Goal: Check status: Check status

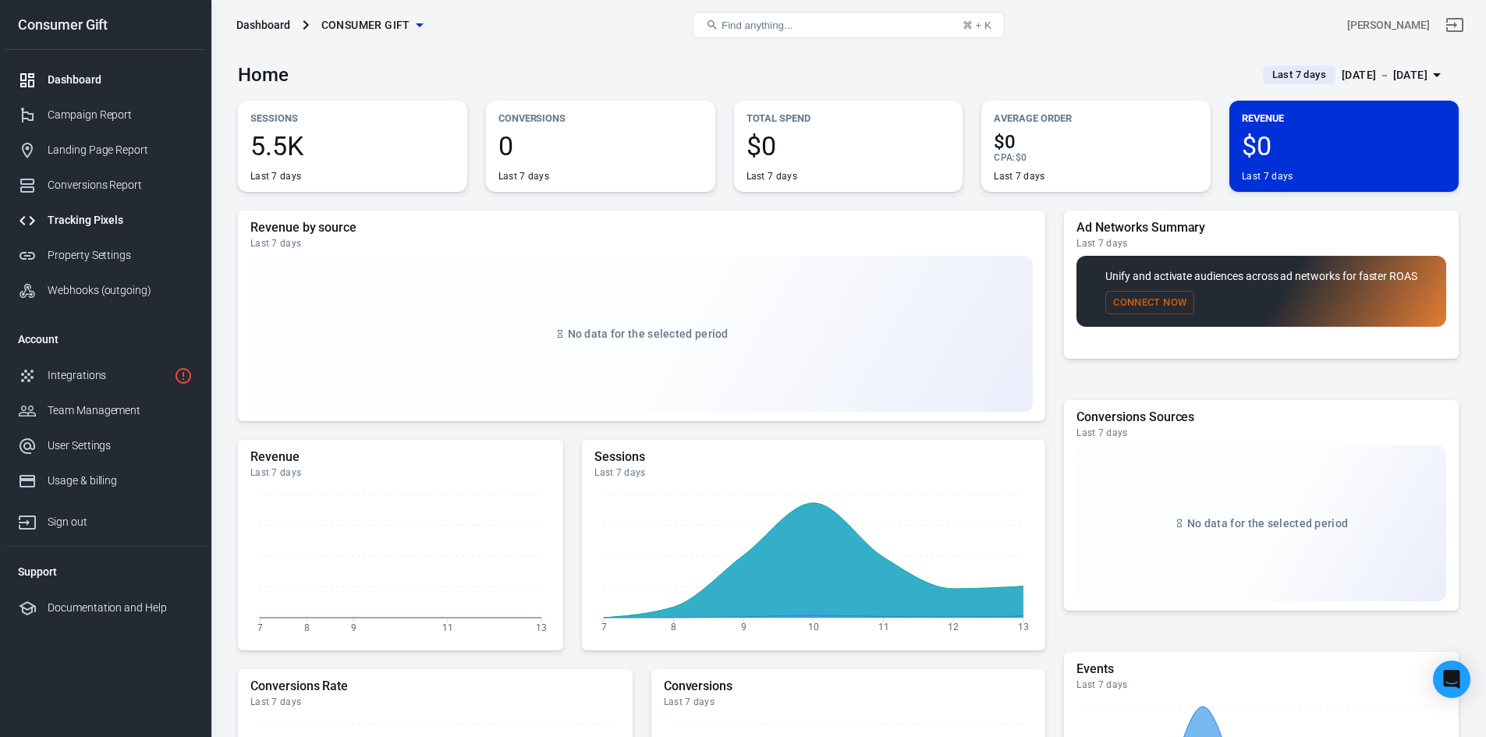
click at [101, 209] on link "Tracking Pixels" at bounding box center [105, 220] width 200 height 35
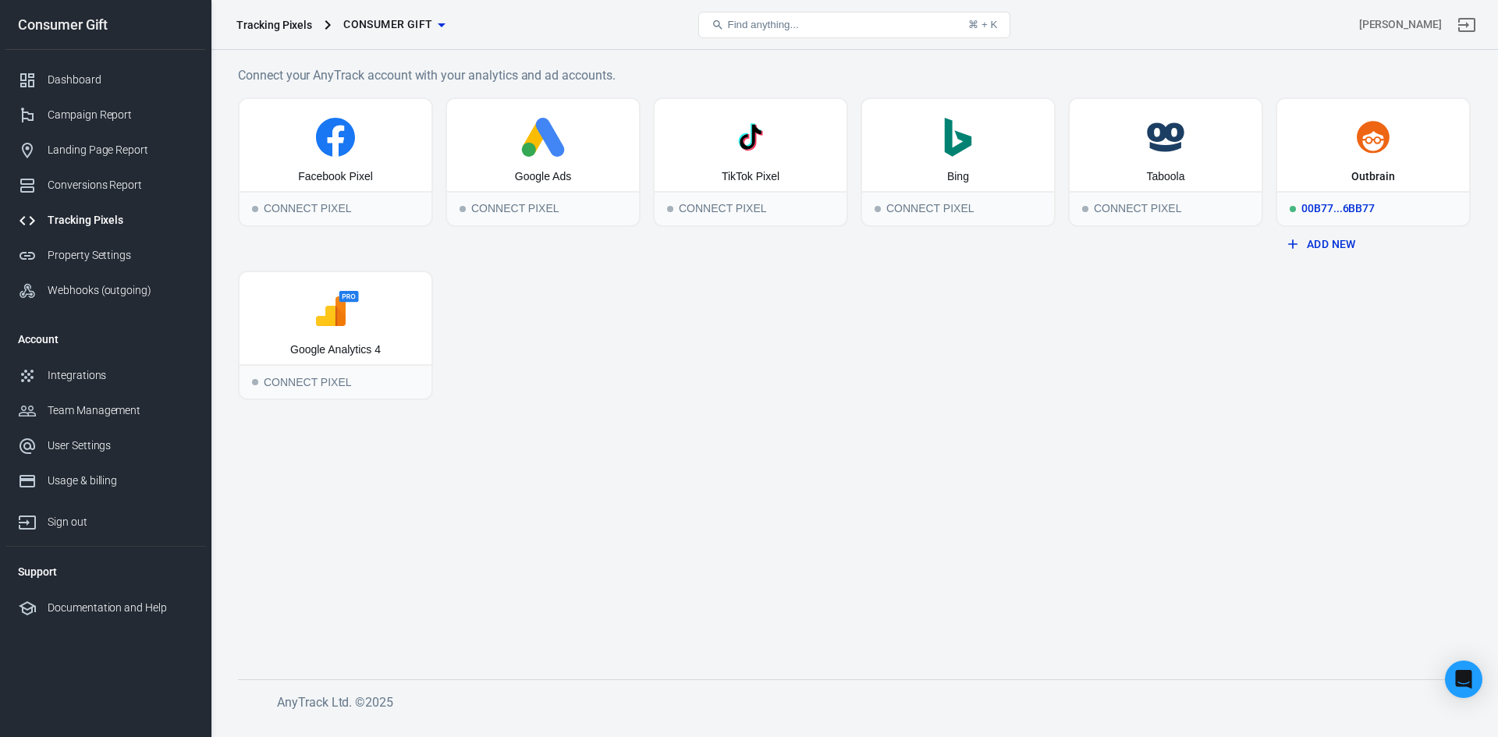
click at [1371, 176] on div "Outbrain" at bounding box center [1373, 177] width 44 height 16
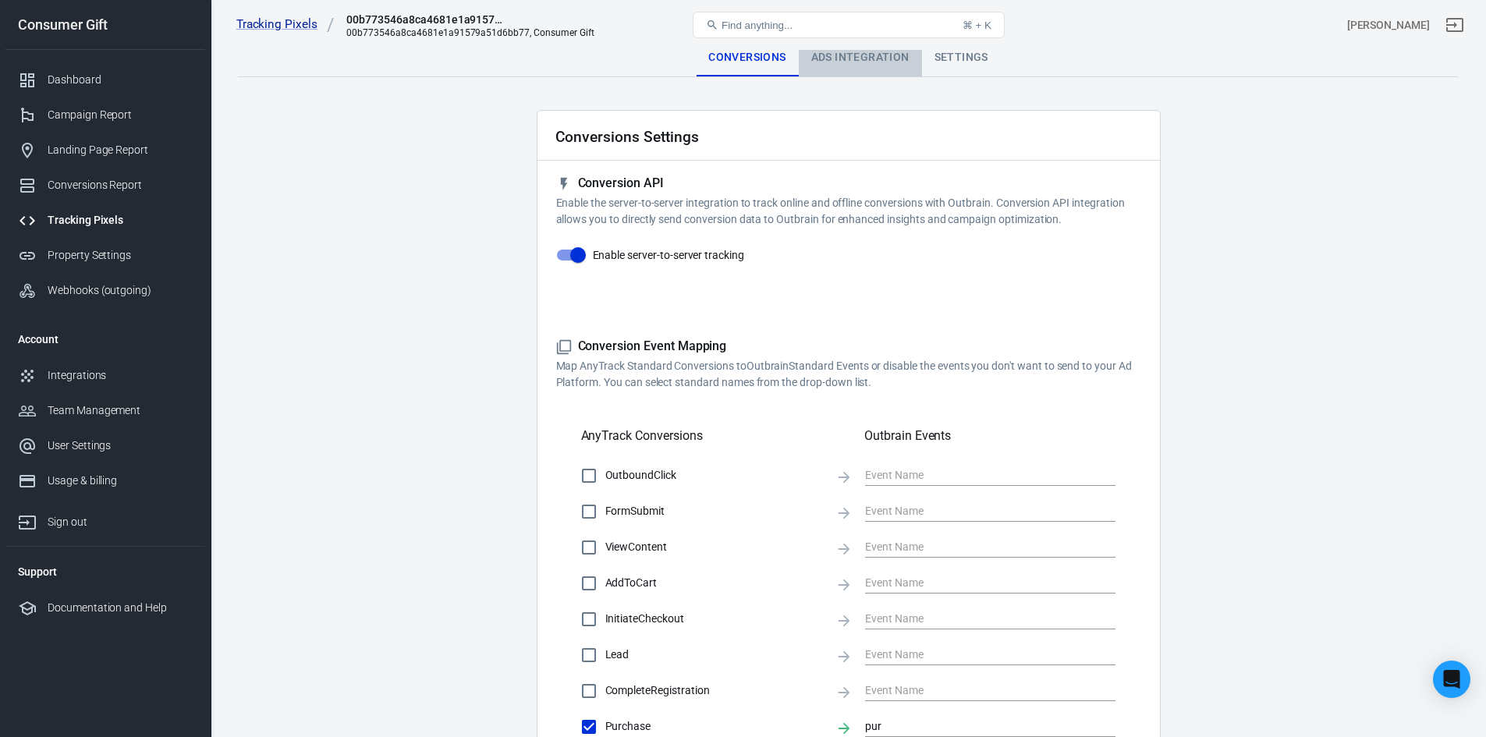
click at [874, 58] on div "Ads Integration" at bounding box center [860, 57] width 123 height 37
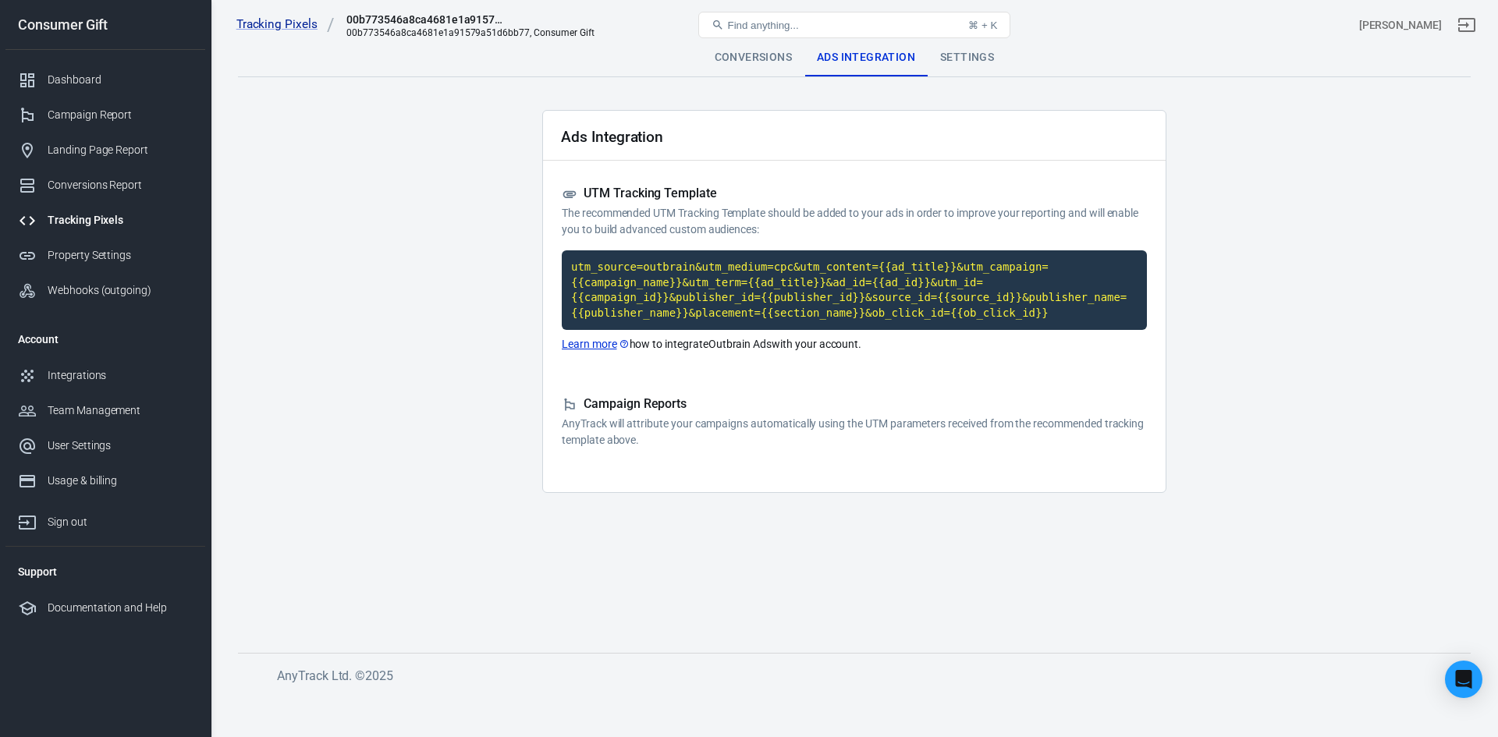
click at [750, 299] on code "utm_source=outbrain&utm_medium=cpc&utm_content={{ad_title}}&utm_campaign={{camp…" at bounding box center [854, 290] width 585 height 80
click at [988, 61] on div "Settings" at bounding box center [966, 57] width 79 height 37
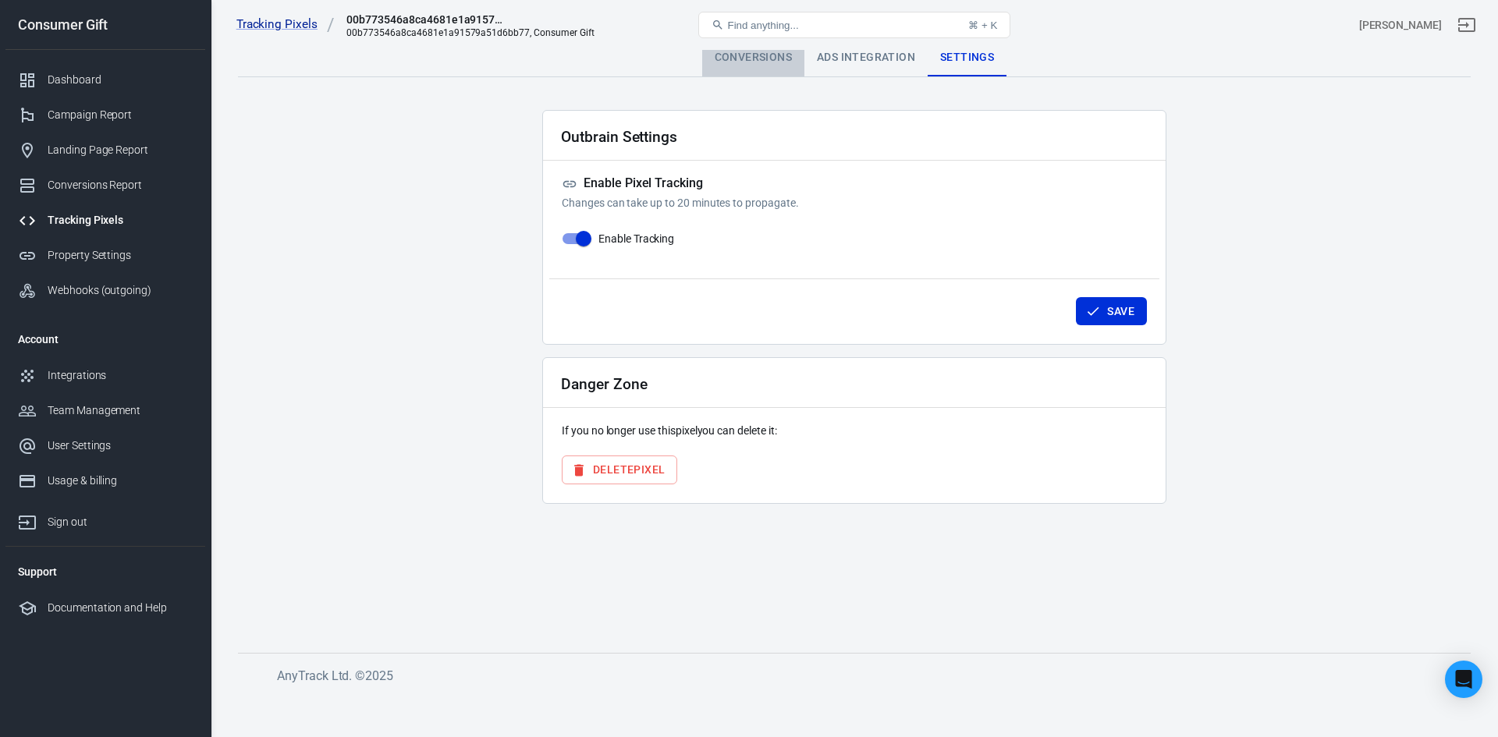
click at [731, 60] on div "Conversions" at bounding box center [753, 57] width 102 height 37
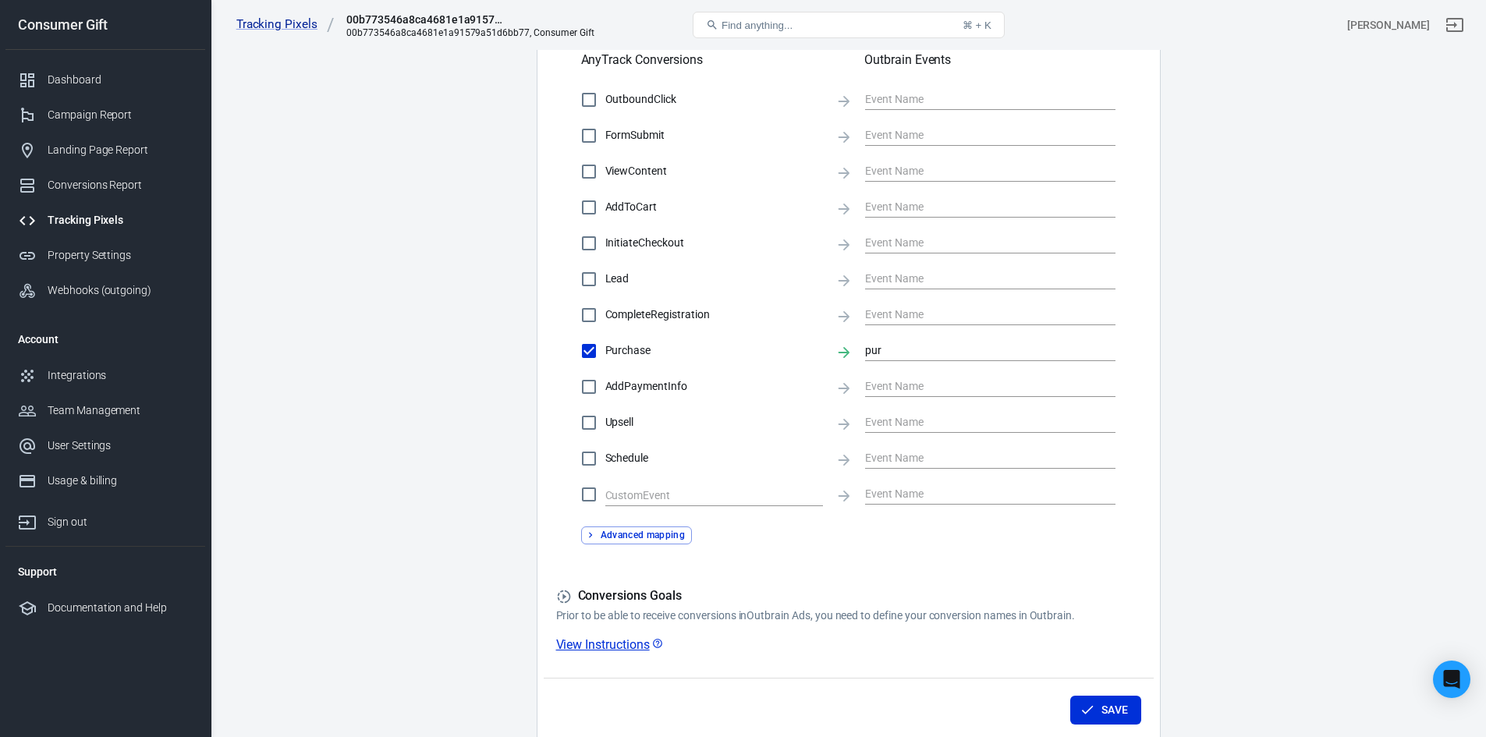
scroll to position [294, 0]
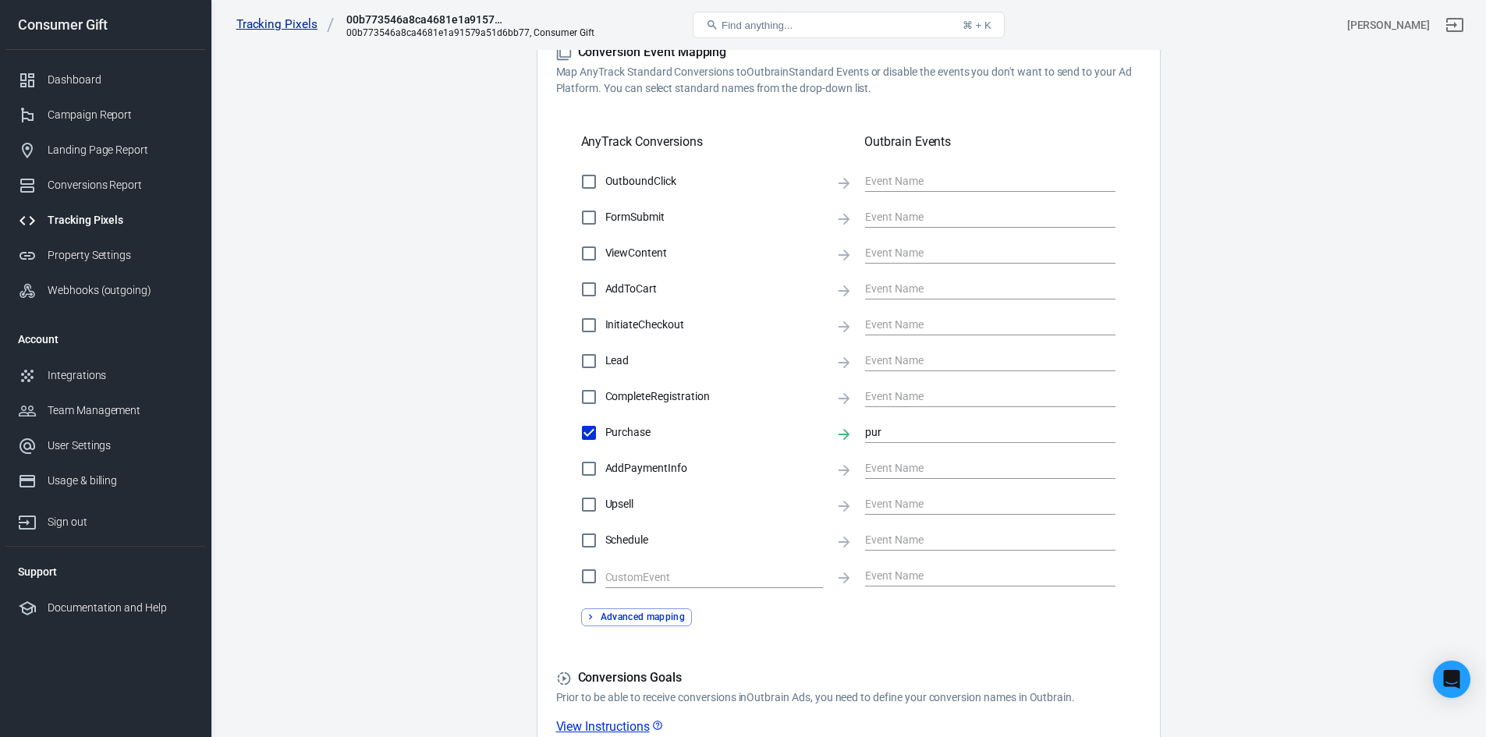
click at [269, 27] on link "Tracking Pixels" at bounding box center [285, 24] width 98 height 16
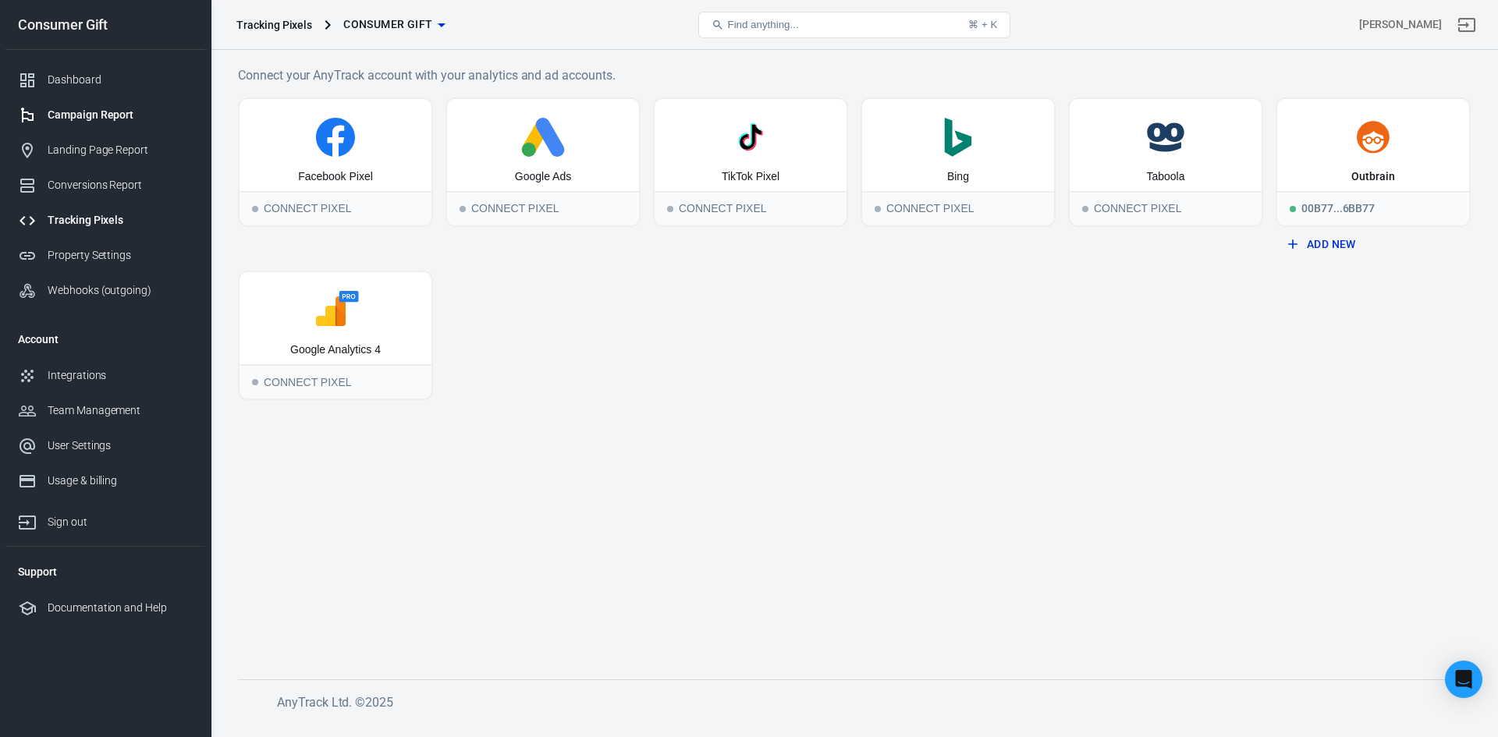
click at [107, 111] on div "Campaign Report" at bounding box center [120, 115] width 145 height 16
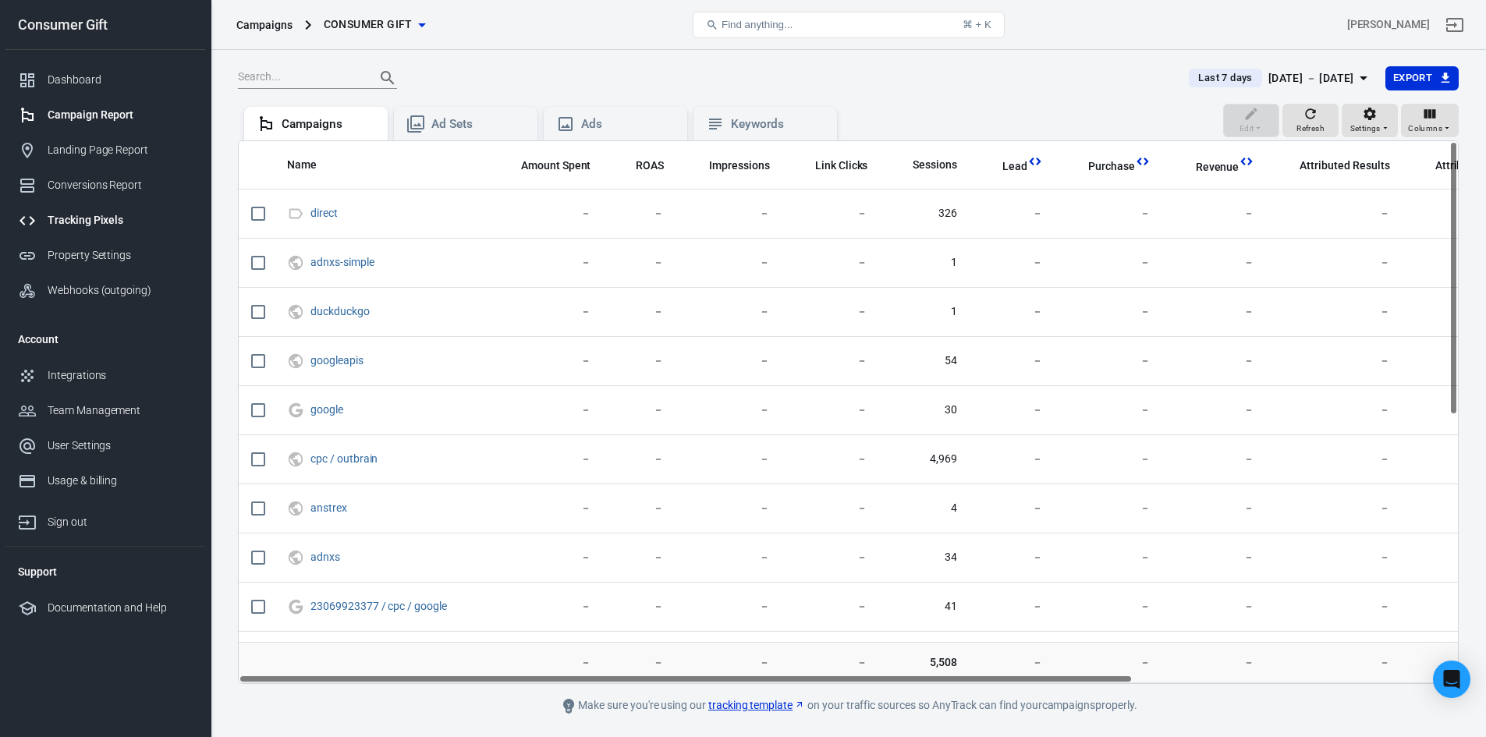
click at [83, 208] on link "Tracking Pixels" at bounding box center [105, 220] width 200 height 35
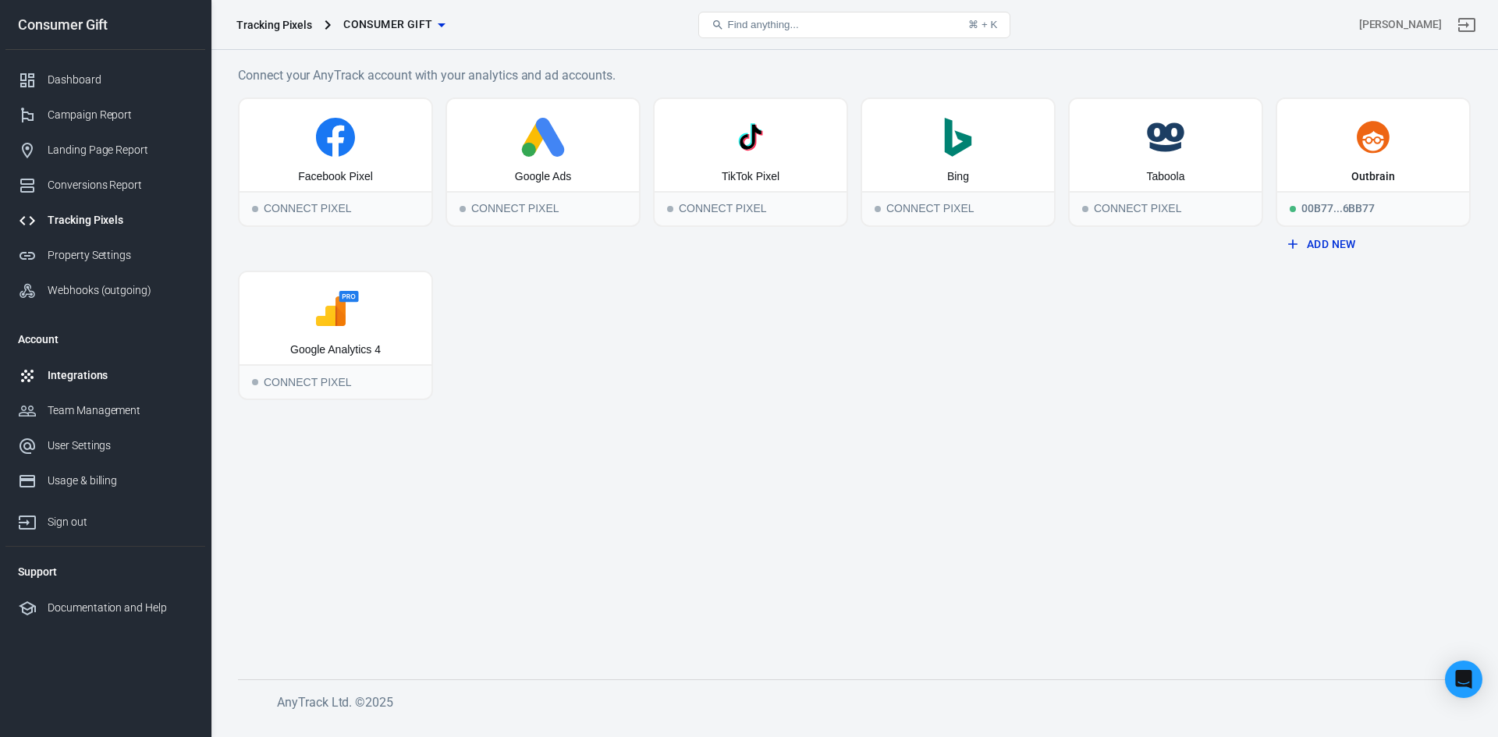
click at [75, 365] on link "Integrations" at bounding box center [105, 375] width 200 height 35
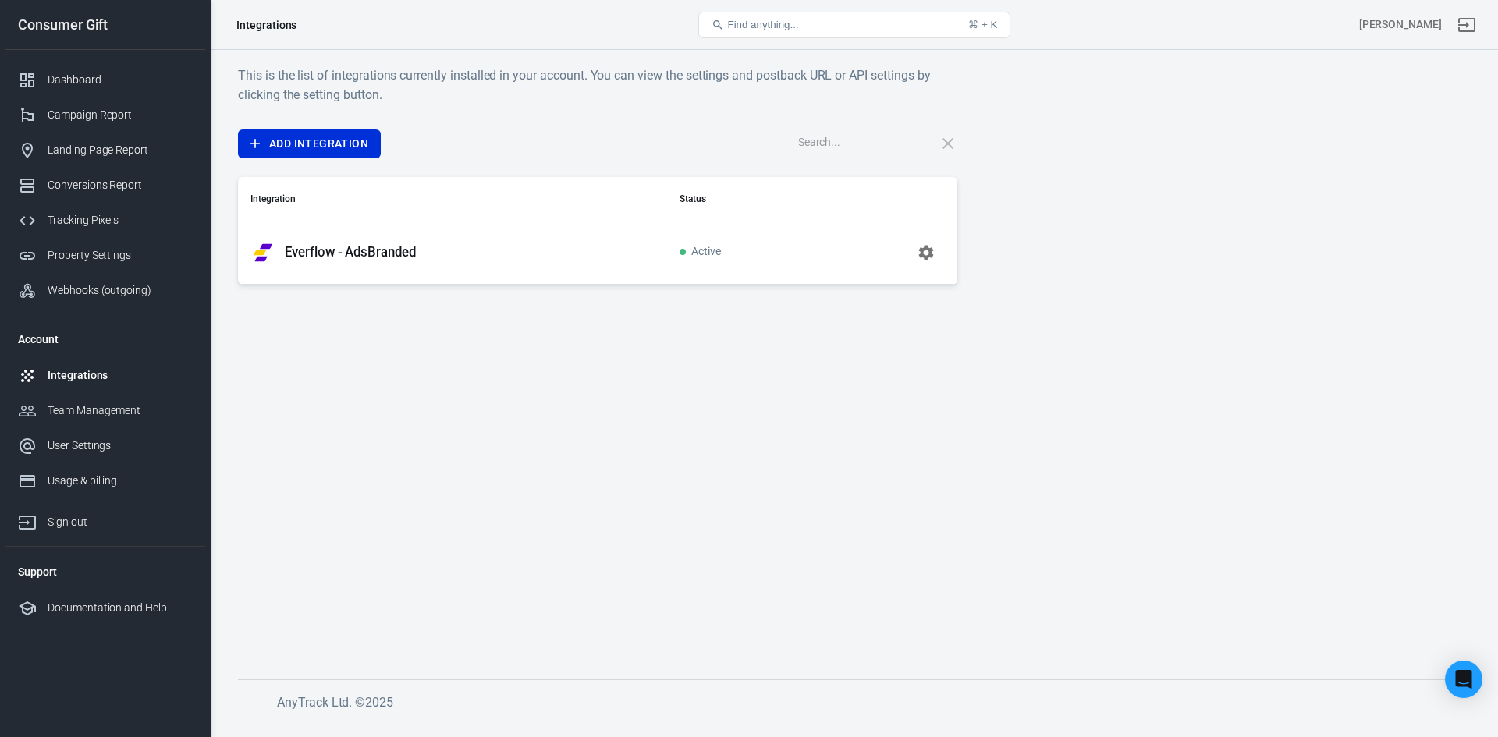
click at [383, 255] on p "Everflow - AdsBranded" at bounding box center [350, 252] width 131 height 16
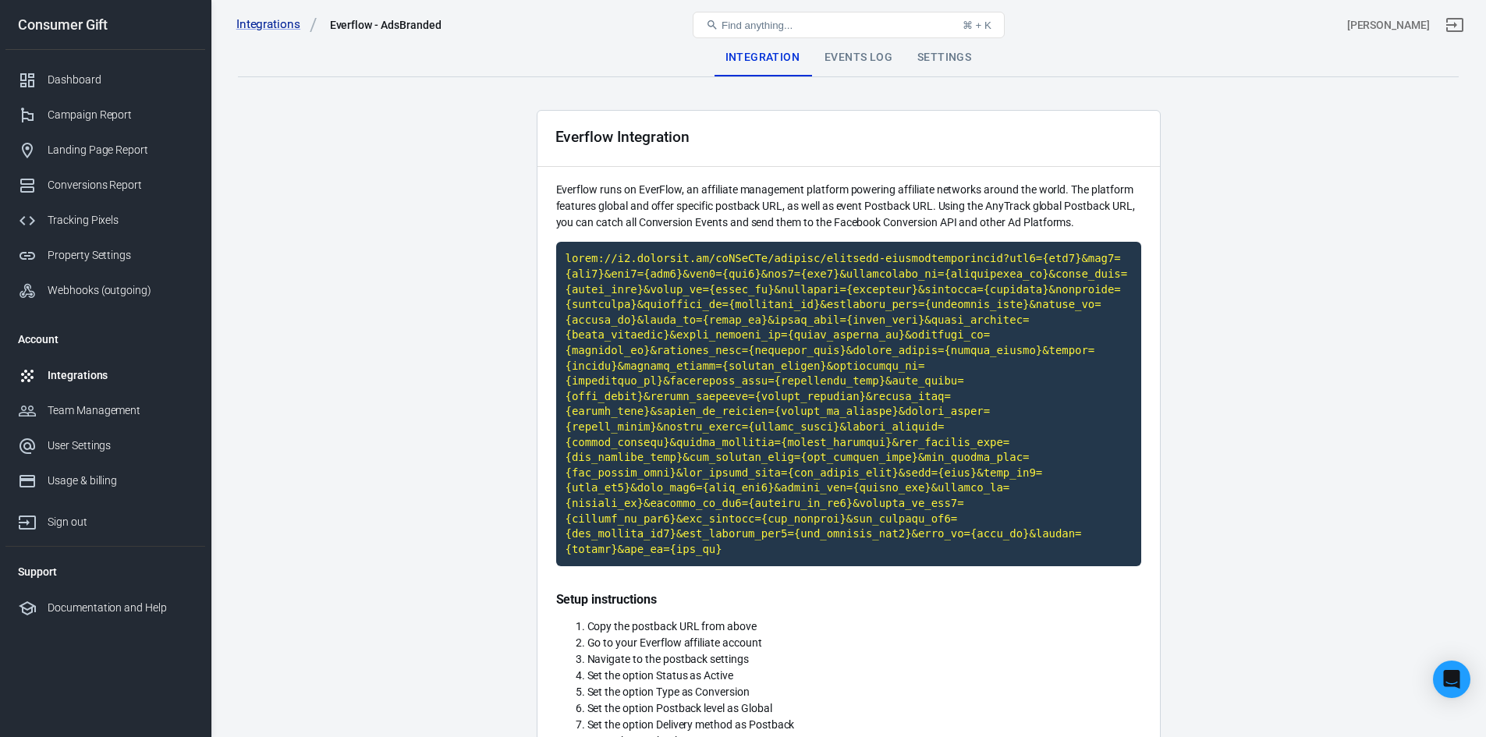
click at [853, 60] on div "Events Log" at bounding box center [858, 57] width 93 height 37
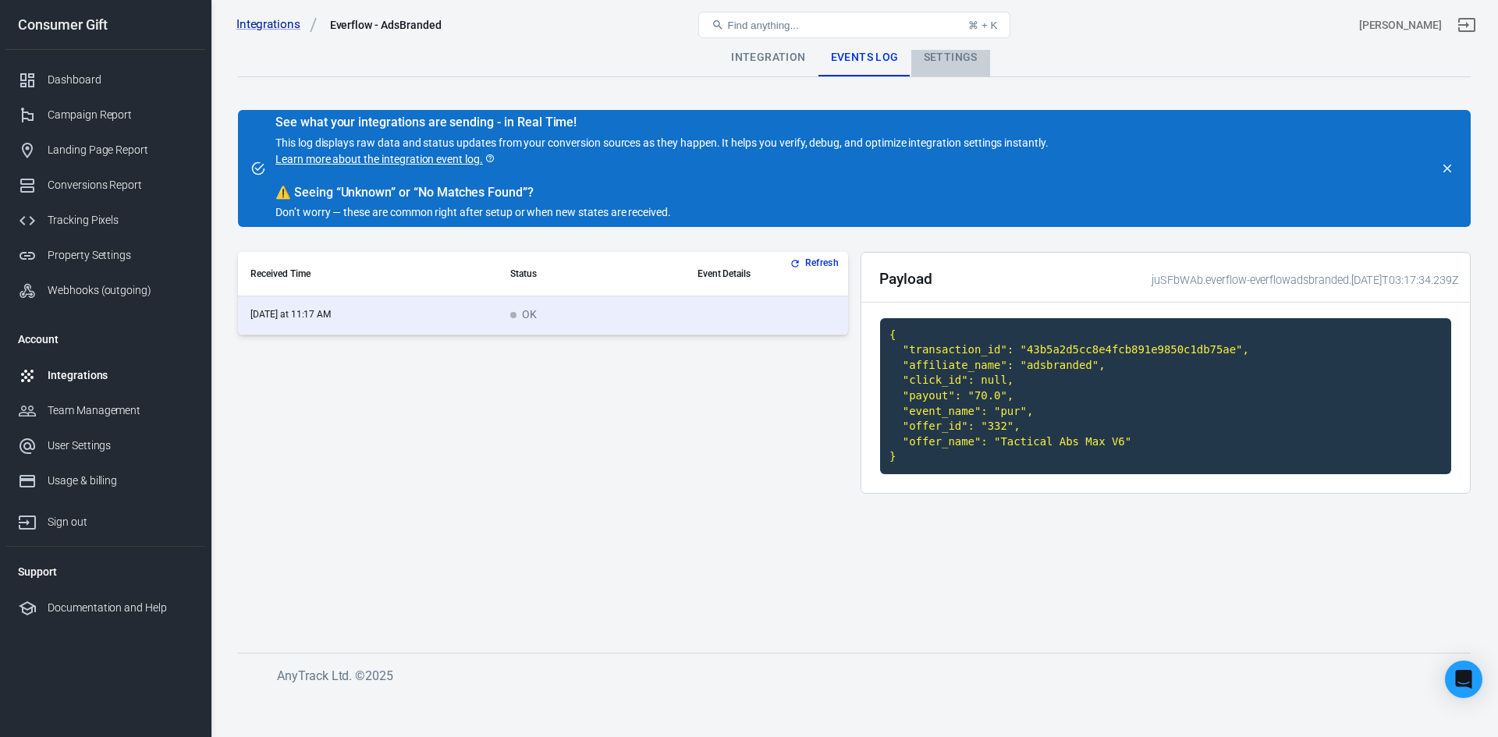
click at [941, 53] on div "Settings" at bounding box center [950, 57] width 79 height 37
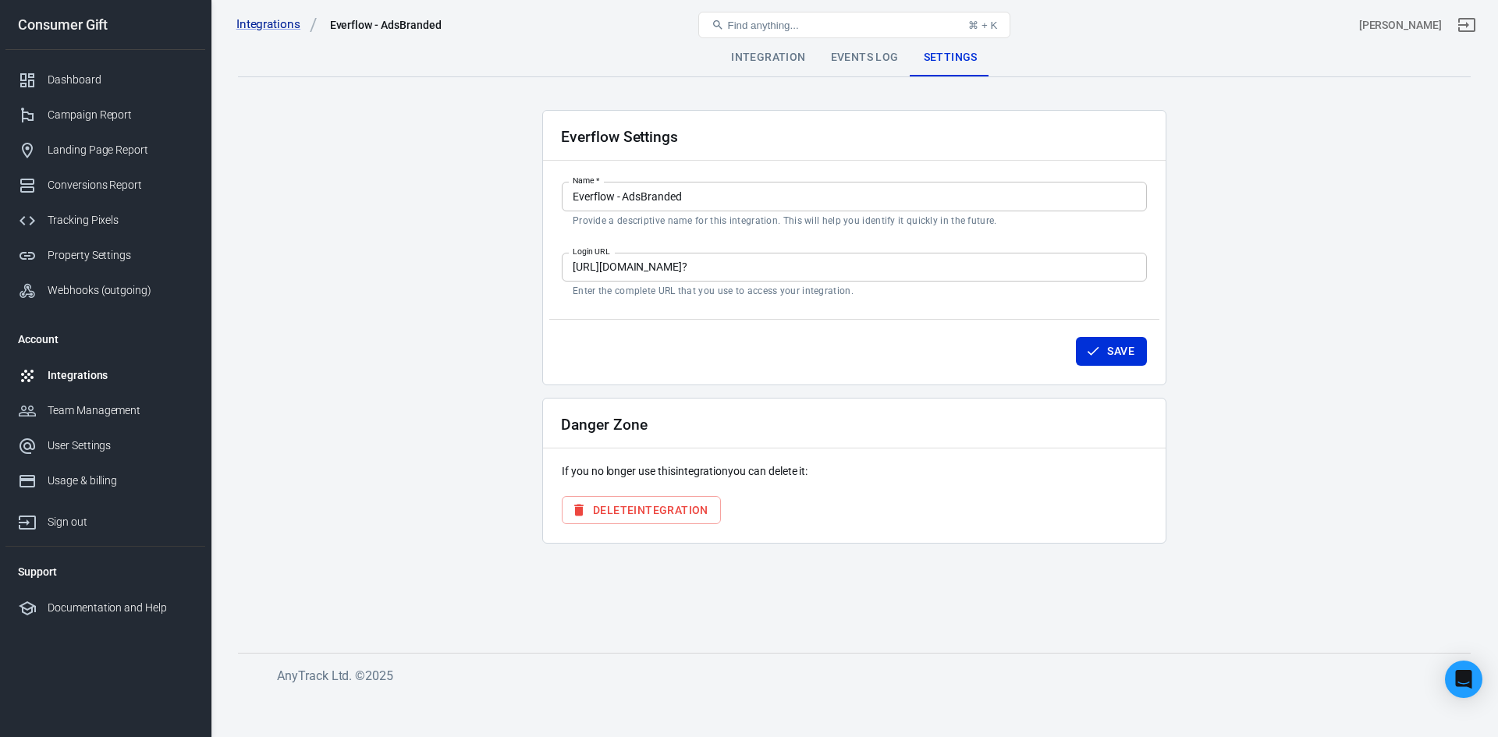
click at [885, 60] on div "Events Log" at bounding box center [864, 57] width 93 height 37
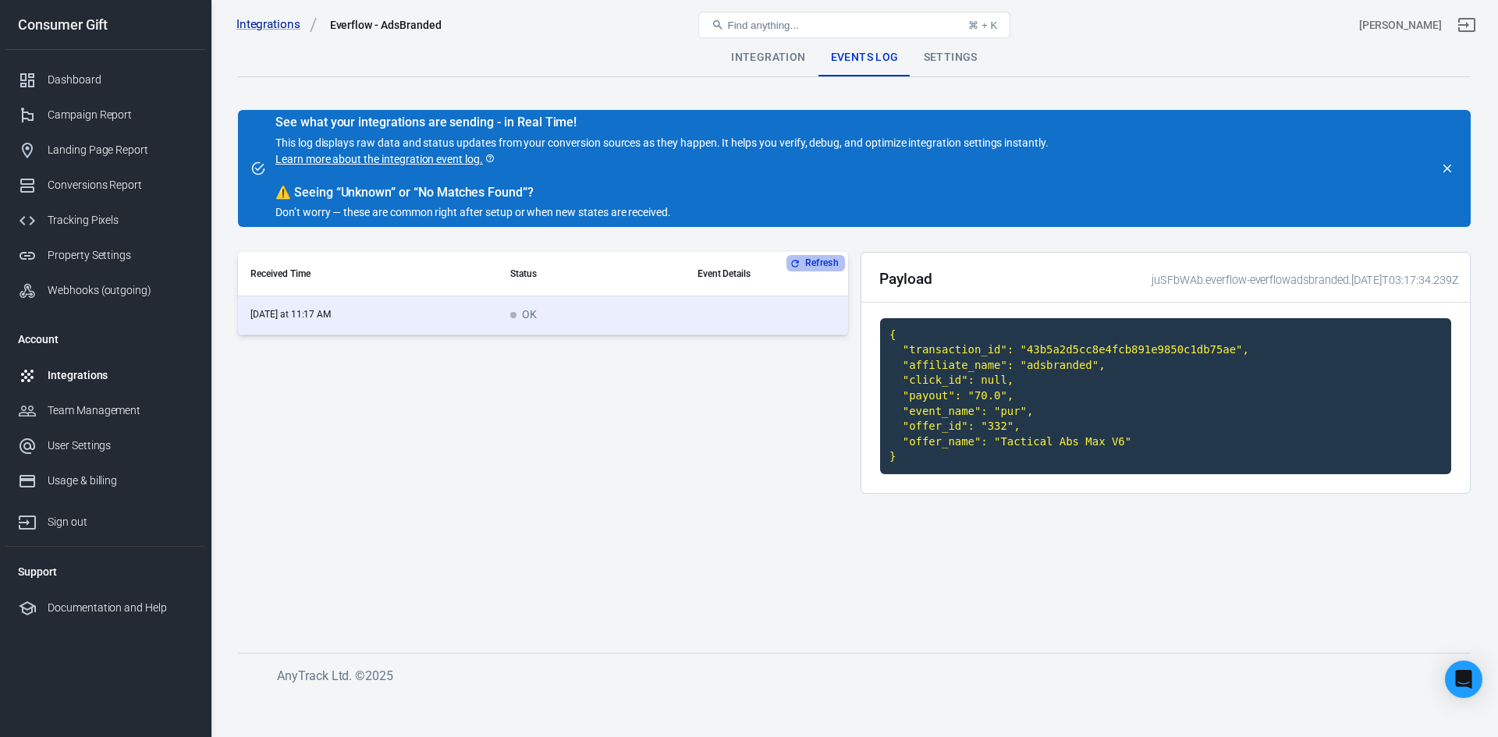
click at [810, 265] on button "Refresh" at bounding box center [815, 263] width 59 height 16
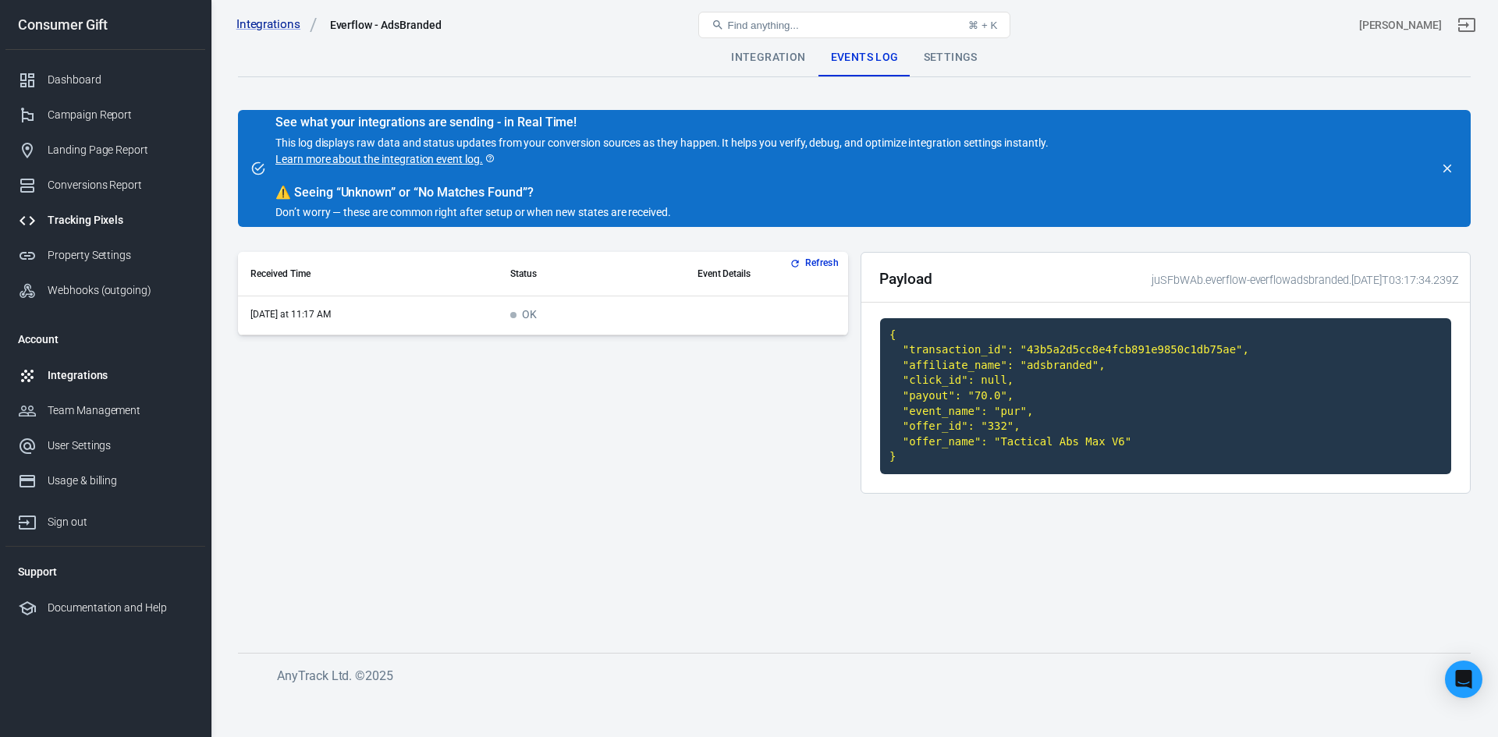
click at [45, 222] on div at bounding box center [33, 220] width 30 height 19
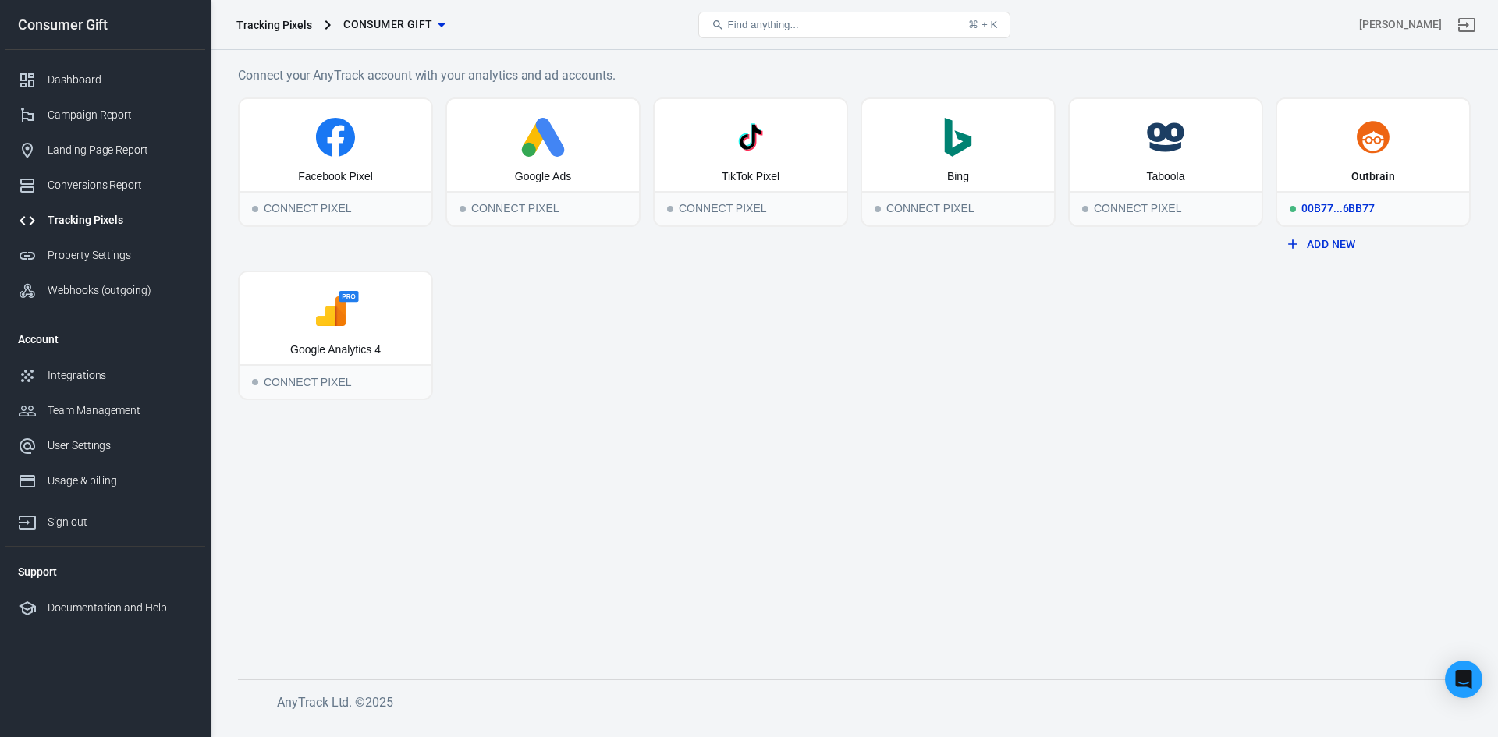
click at [1313, 166] on div "Outbrain" at bounding box center [1373, 145] width 192 height 92
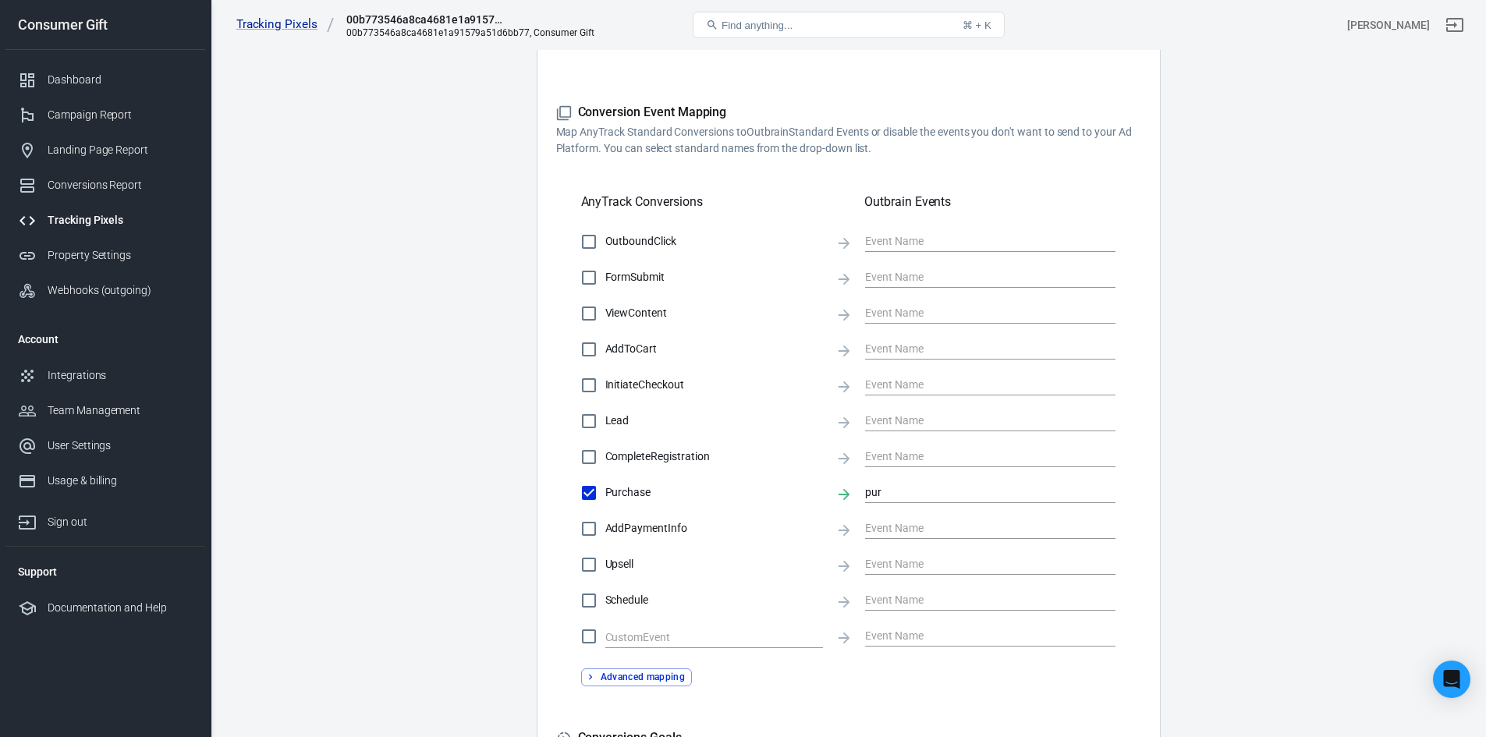
scroll to position [450, 0]
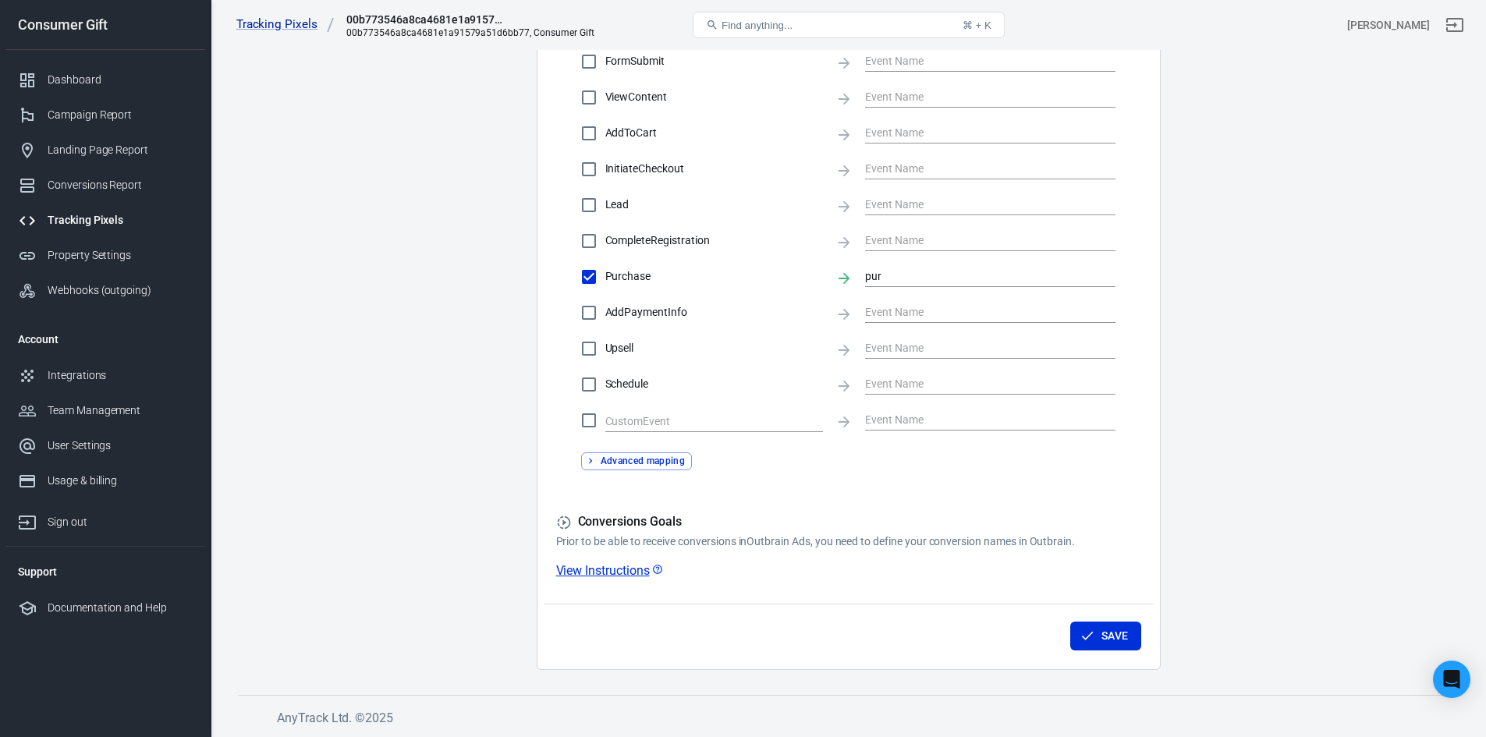
click at [576, 568] on link "View Instructions" at bounding box center [610, 570] width 108 height 16
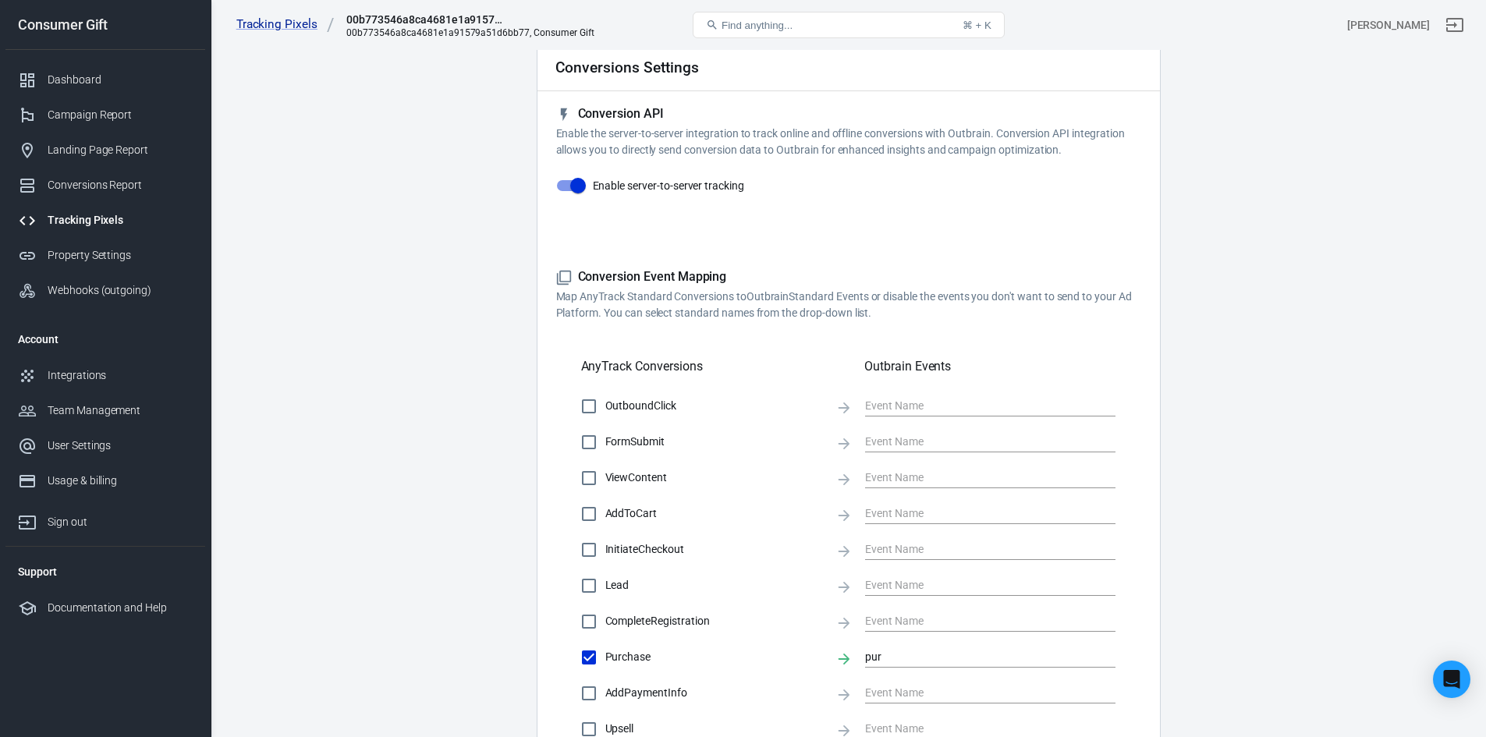
scroll to position [0, 0]
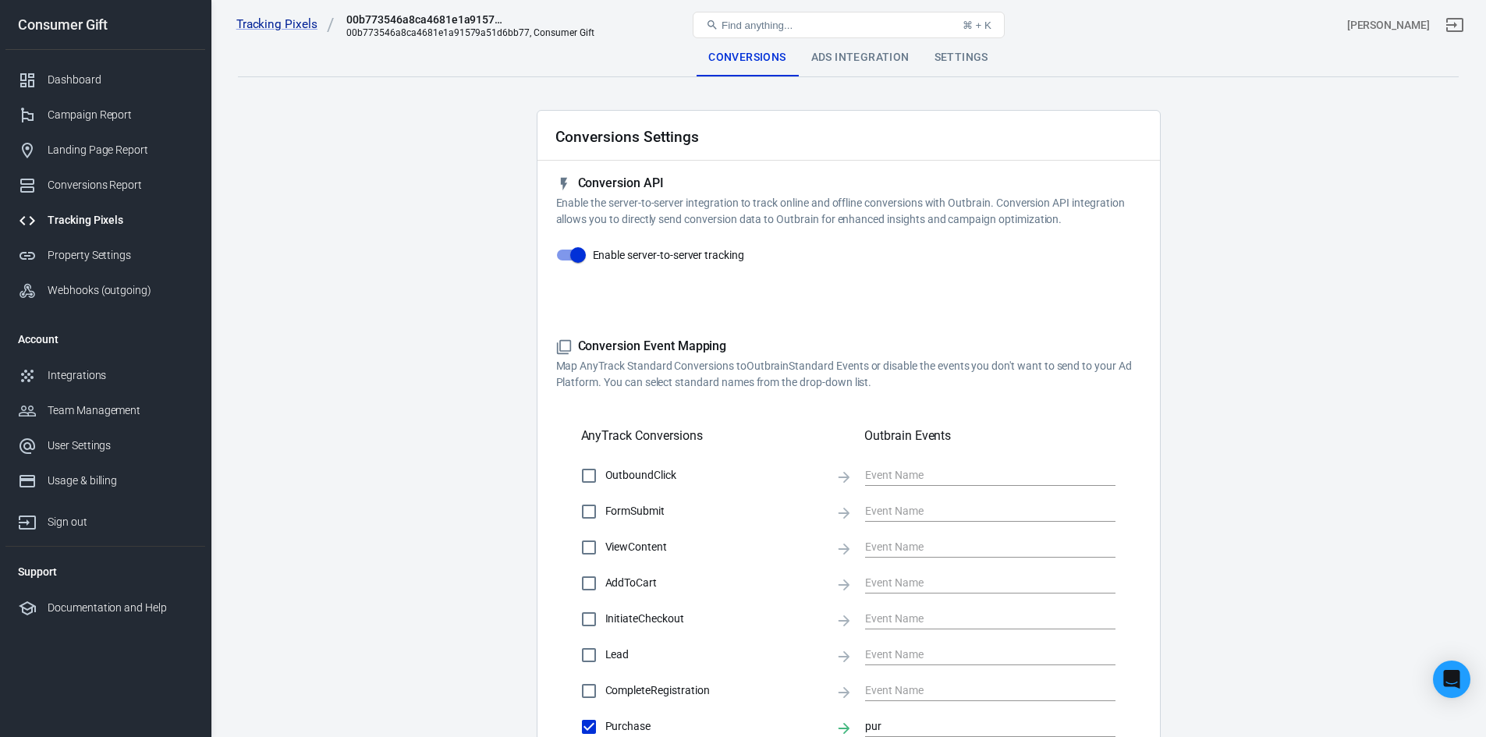
click at [842, 74] on div "Ads Integration" at bounding box center [860, 57] width 123 height 37
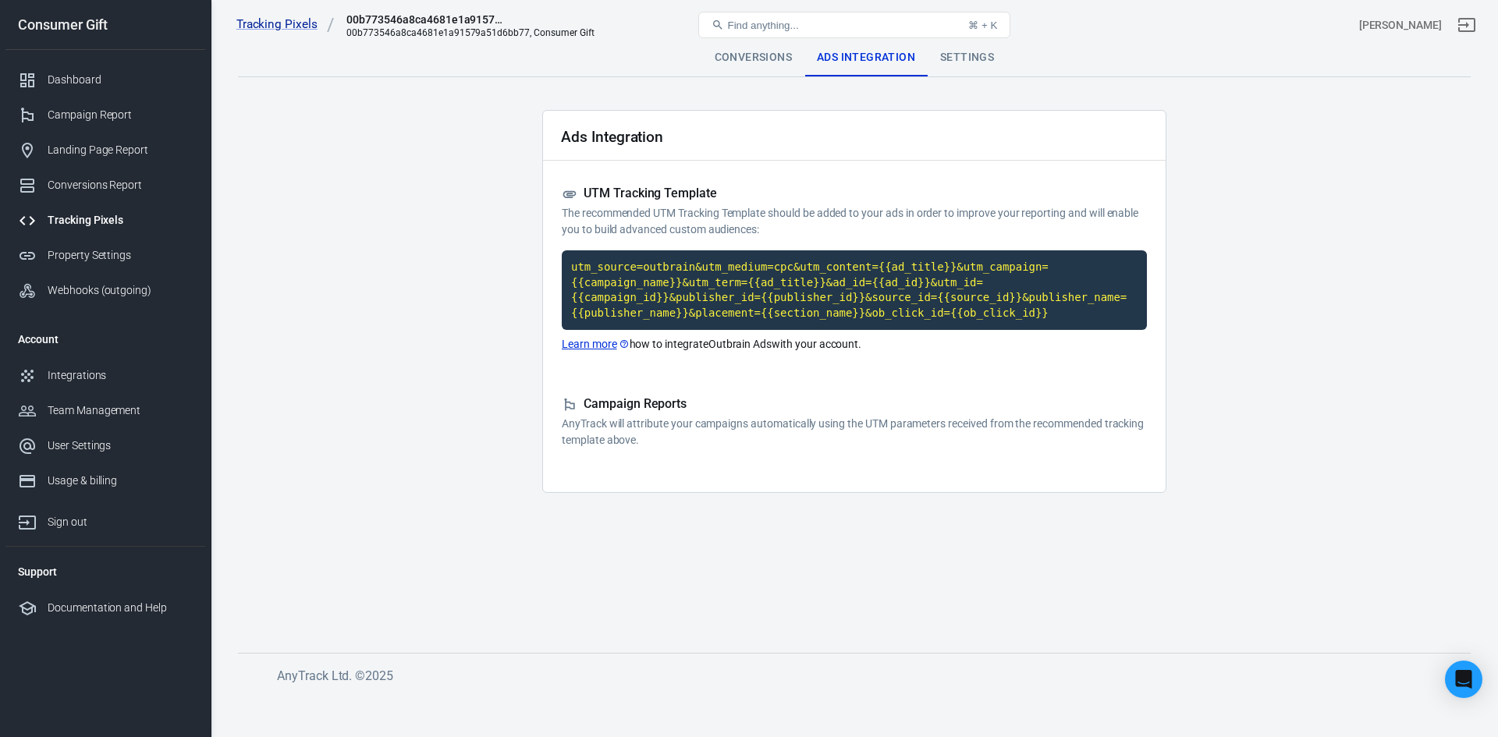
click at [584, 344] on link "Learn more" at bounding box center [596, 344] width 68 height 16
click at [88, 366] on link "Integrations" at bounding box center [105, 375] width 200 height 35
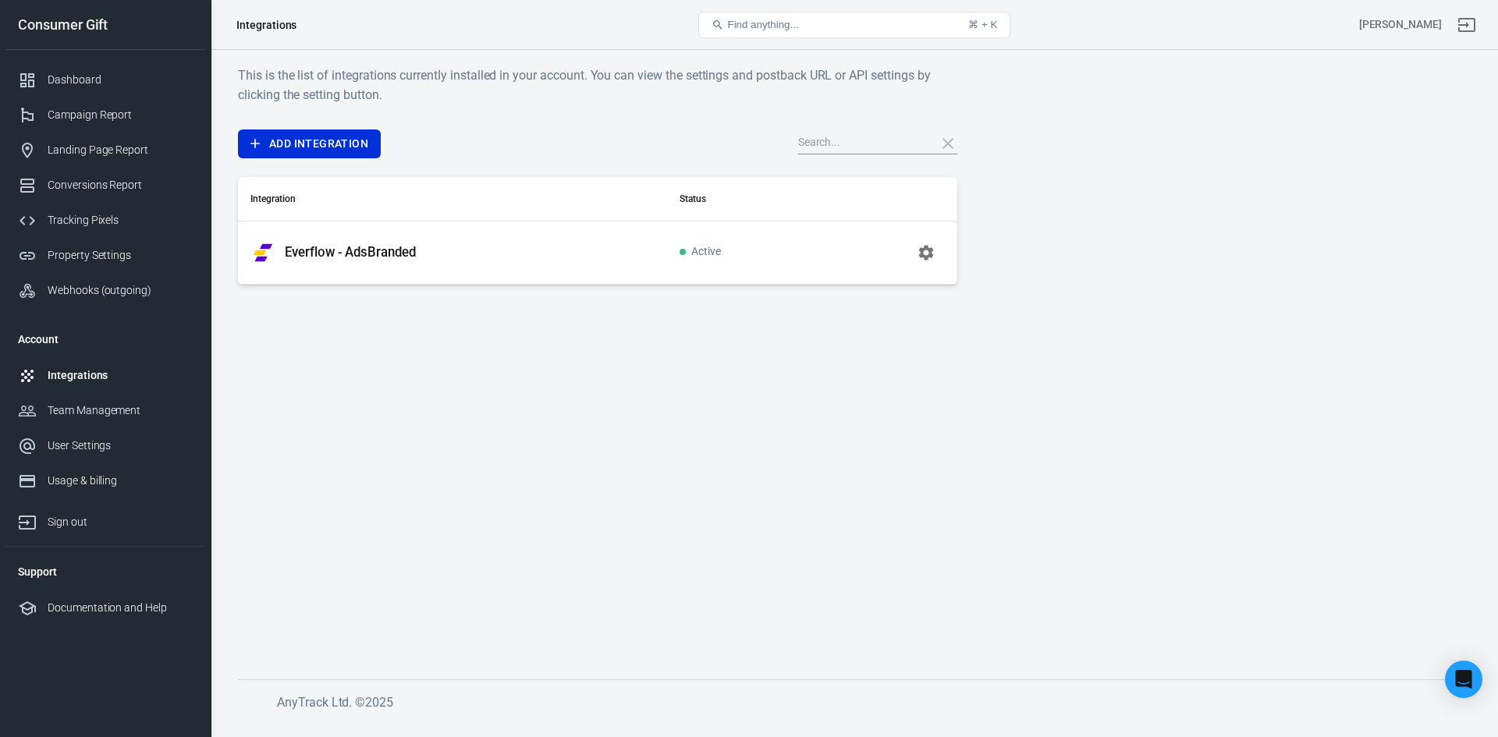
click at [922, 257] on icon "button" at bounding box center [926, 252] width 19 height 19
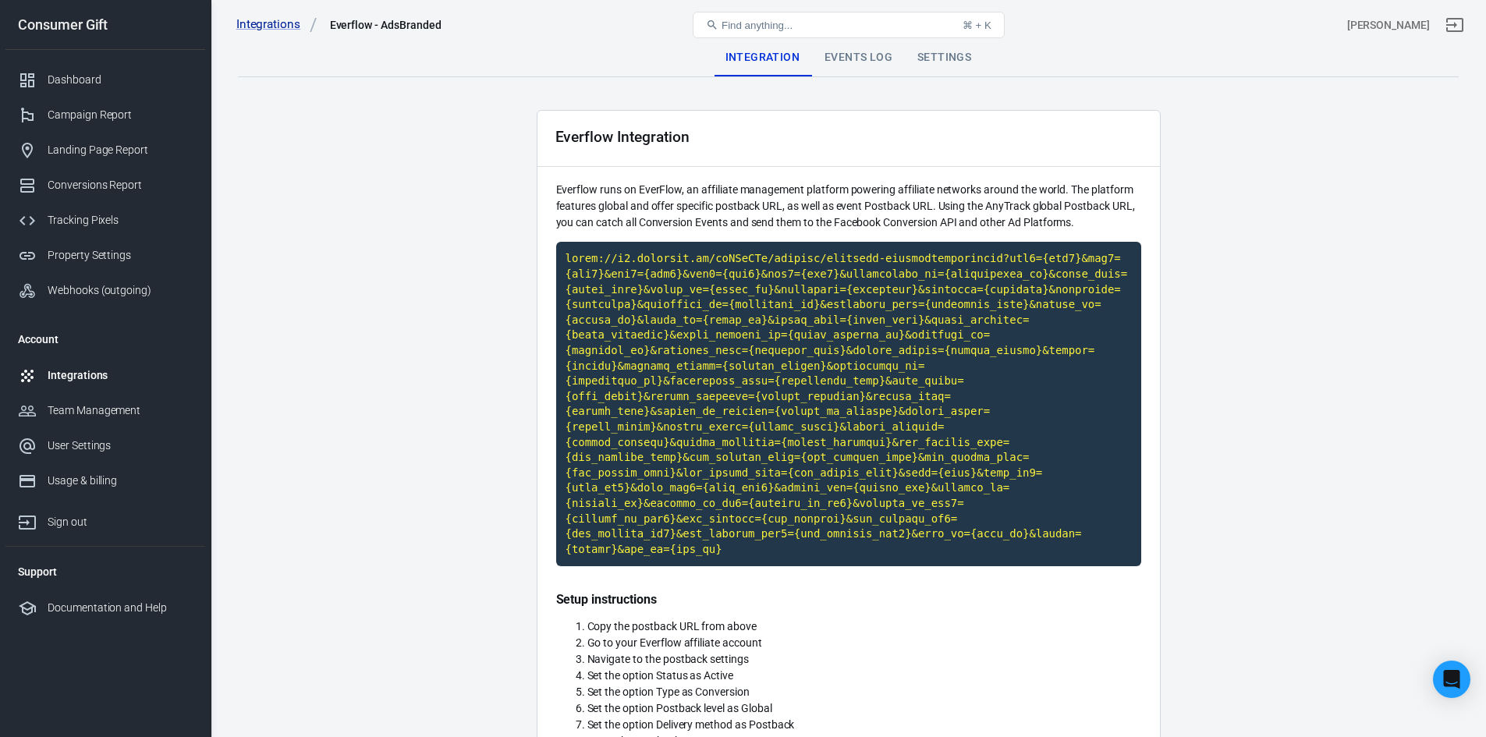
click at [814, 65] on div "Events Log" at bounding box center [858, 57] width 93 height 37
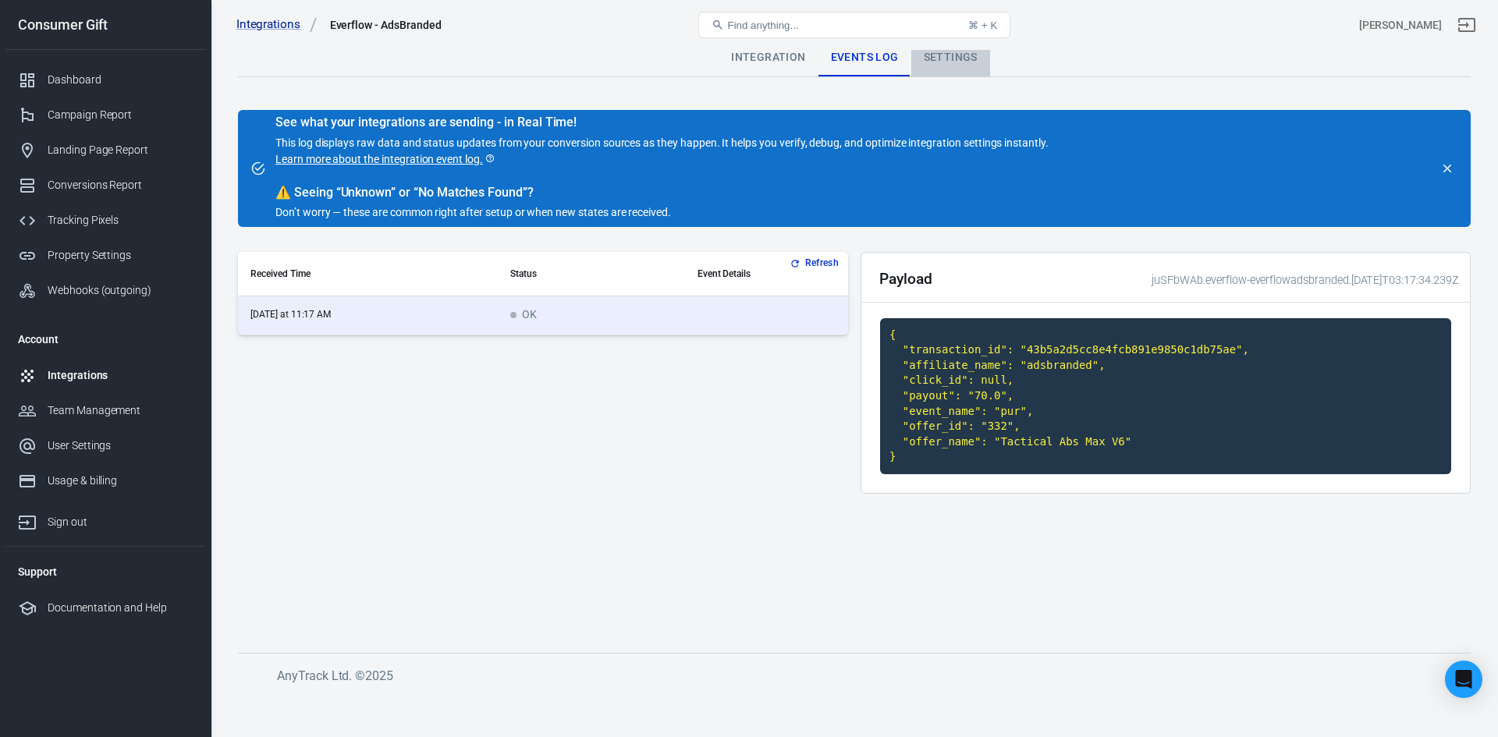
click at [932, 61] on div "Settings" at bounding box center [950, 57] width 79 height 37
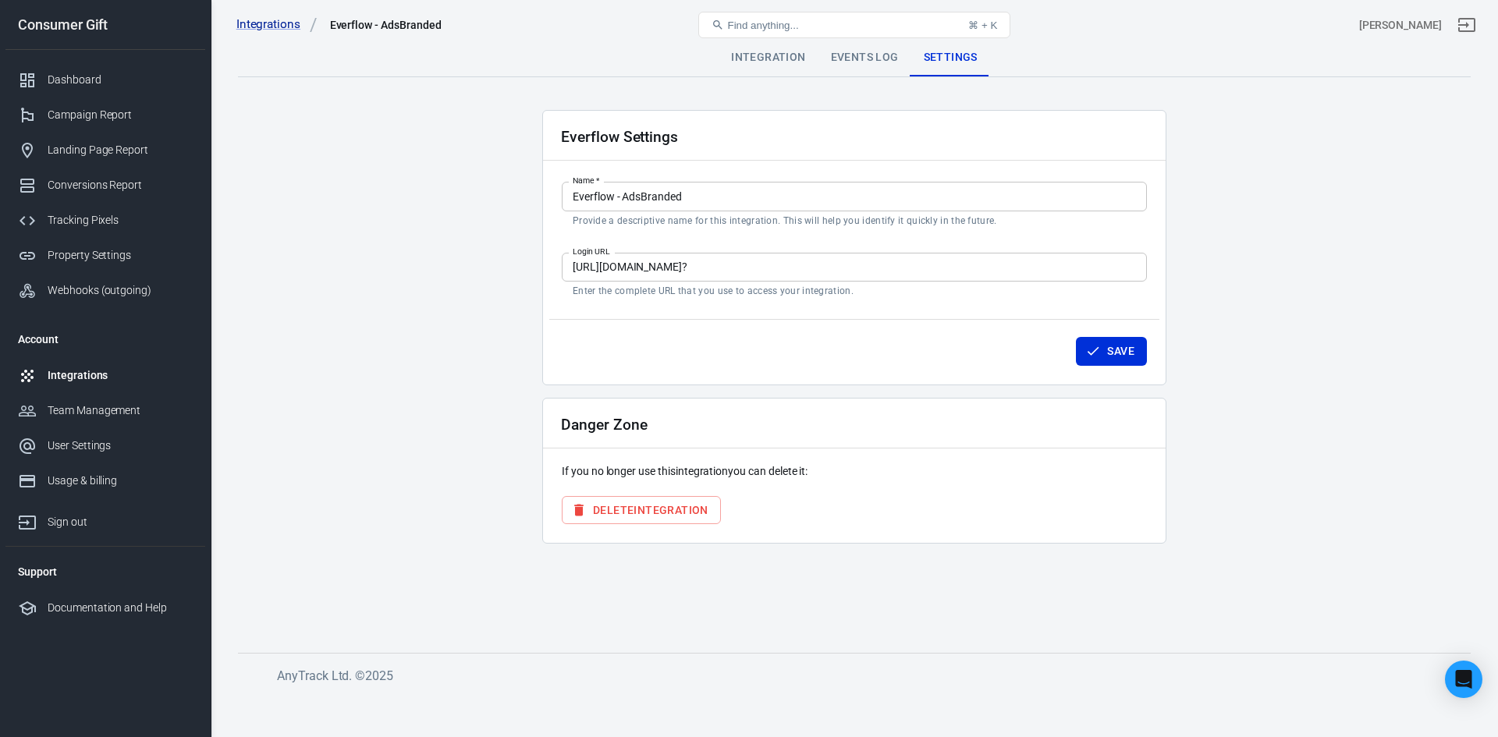
click at [878, 61] on div "Events Log" at bounding box center [864, 57] width 93 height 37
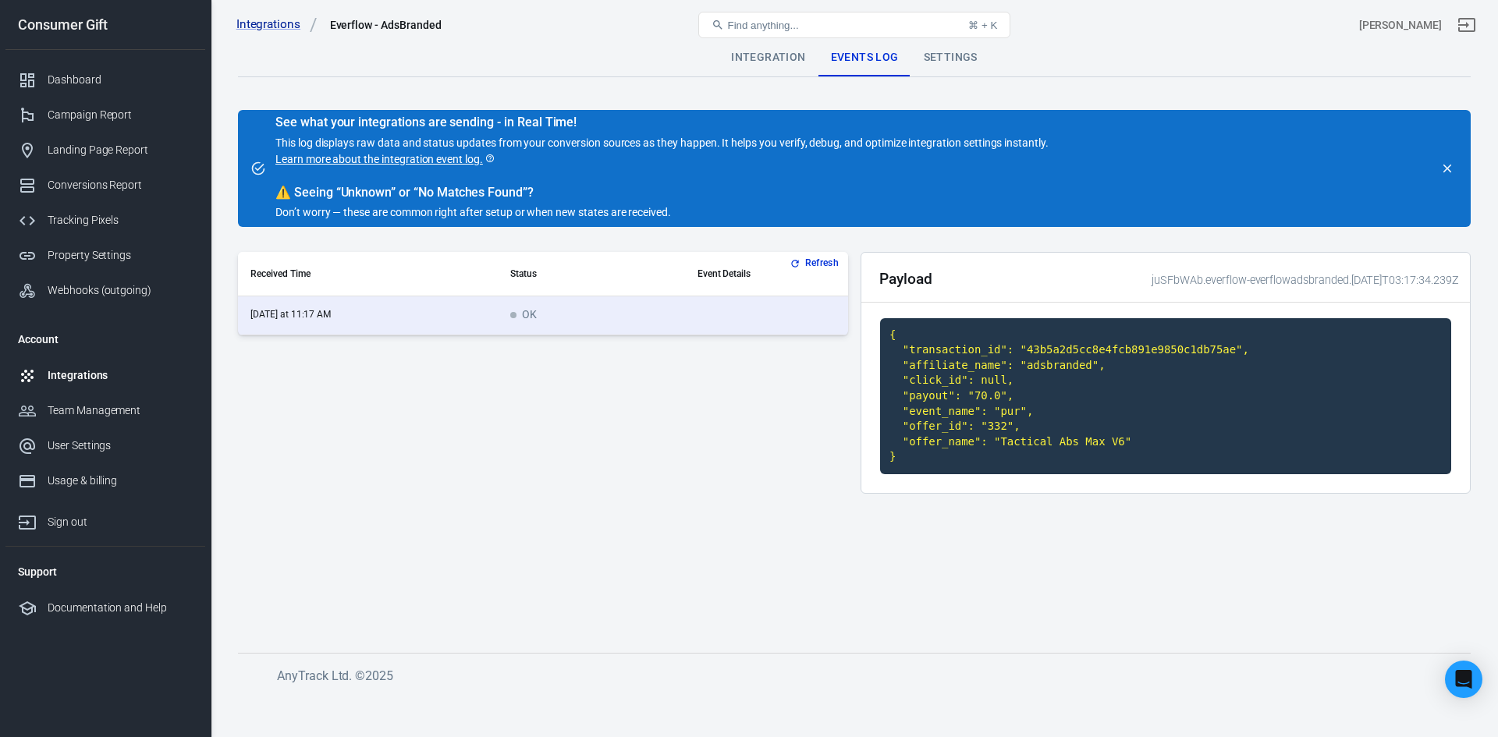
click at [356, 159] on link "Learn more about the integration event log." at bounding box center [385, 159] width 220 height 16
click at [109, 192] on div "Conversions Report" at bounding box center [120, 185] width 145 height 16
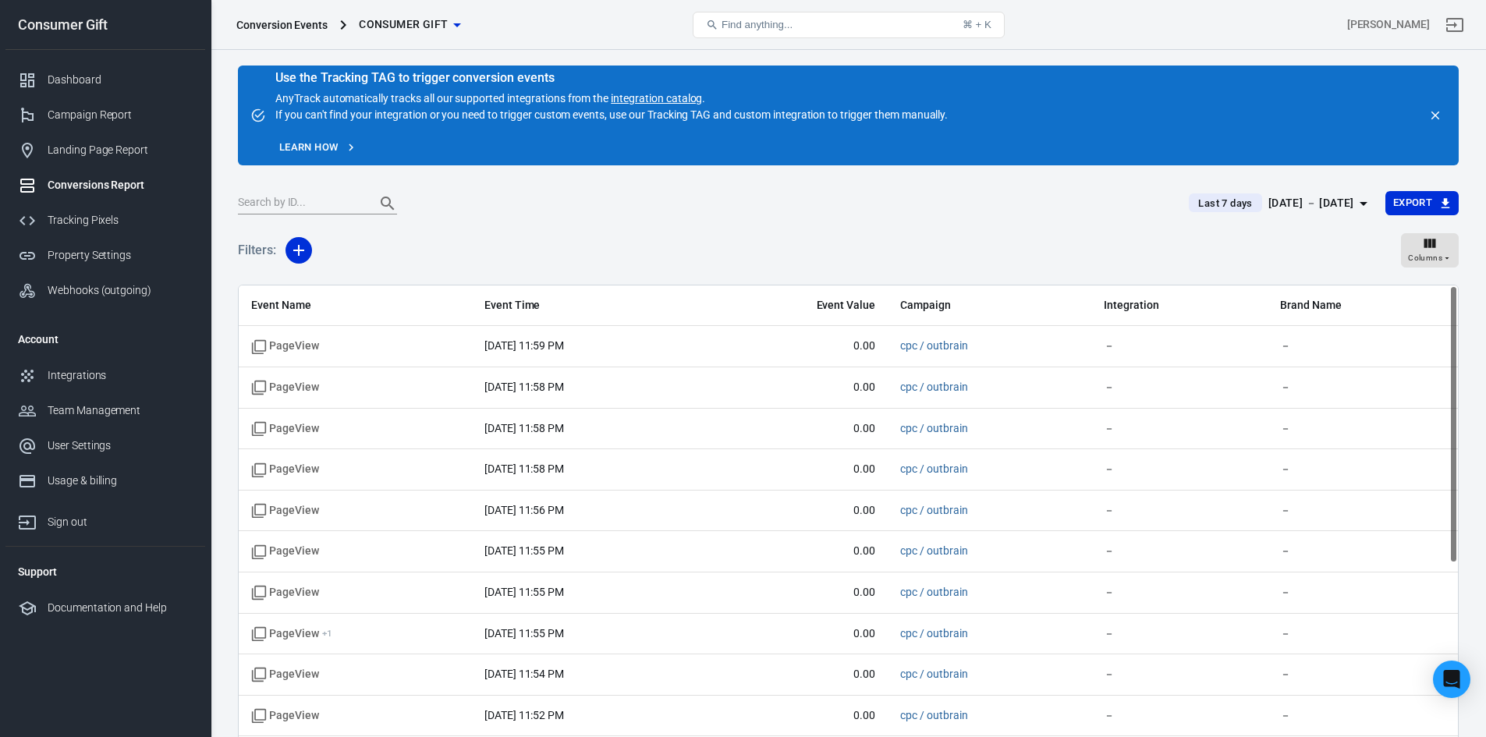
click at [1310, 198] on div "[DATE] － [DATE]" at bounding box center [1311, 203] width 86 height 20
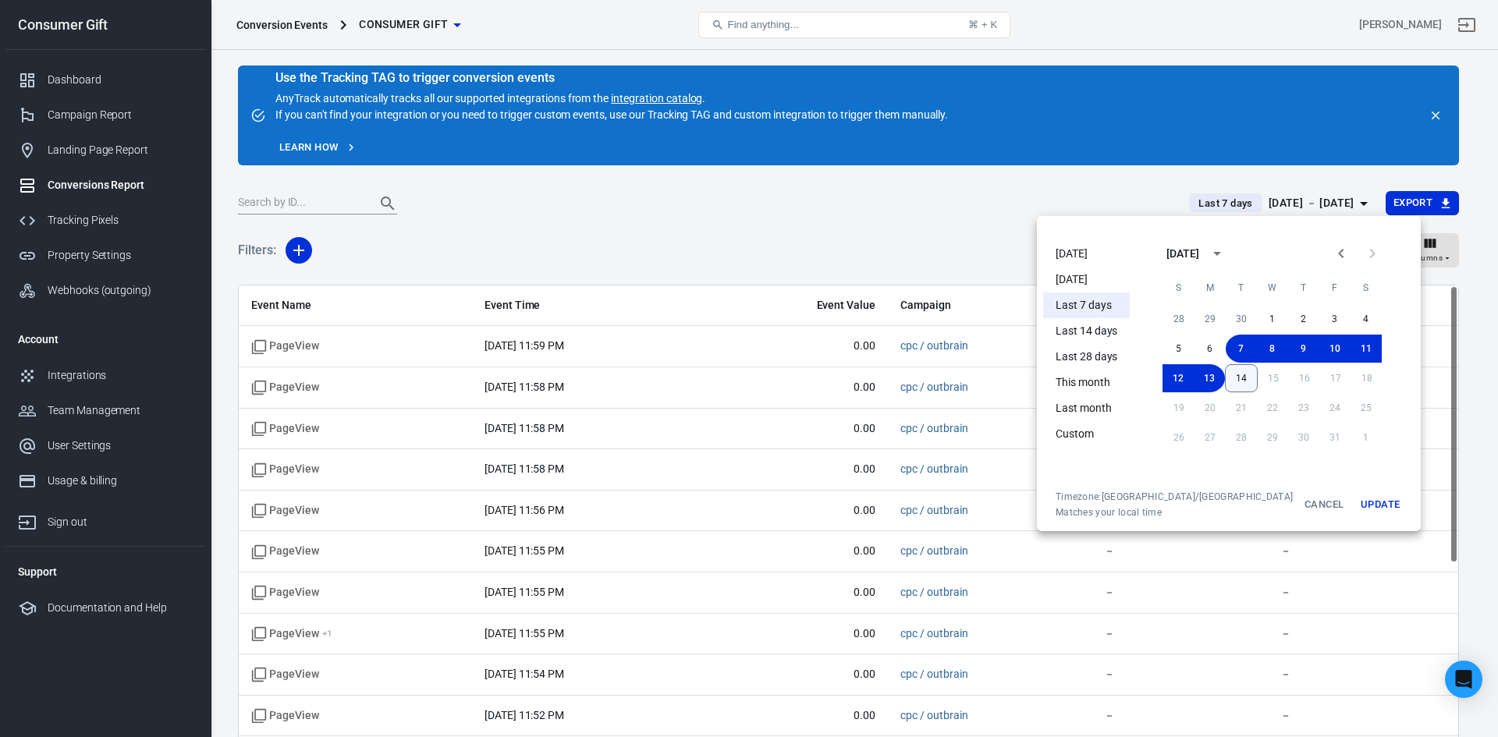
click at [1225, 377] on button "14" at bounding box center [1241, 378] width 33 height 28
click at [1225, 377] on button "14" at bounding box center [1240, 378] width 31 height 28
click at [1355, 496] on button "Update" at bounding box center [1380, 505] width 50 height 28
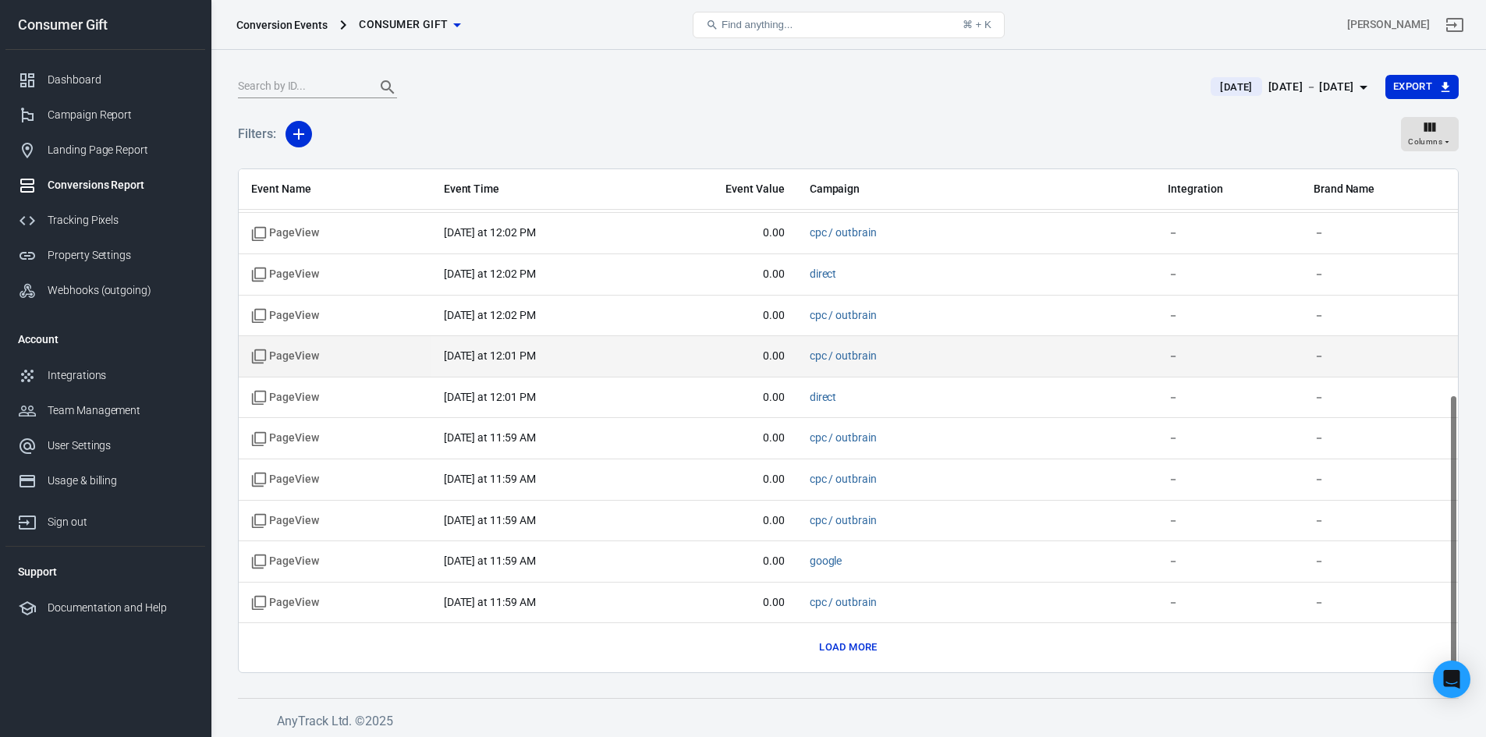
scroll to position [119, 0]
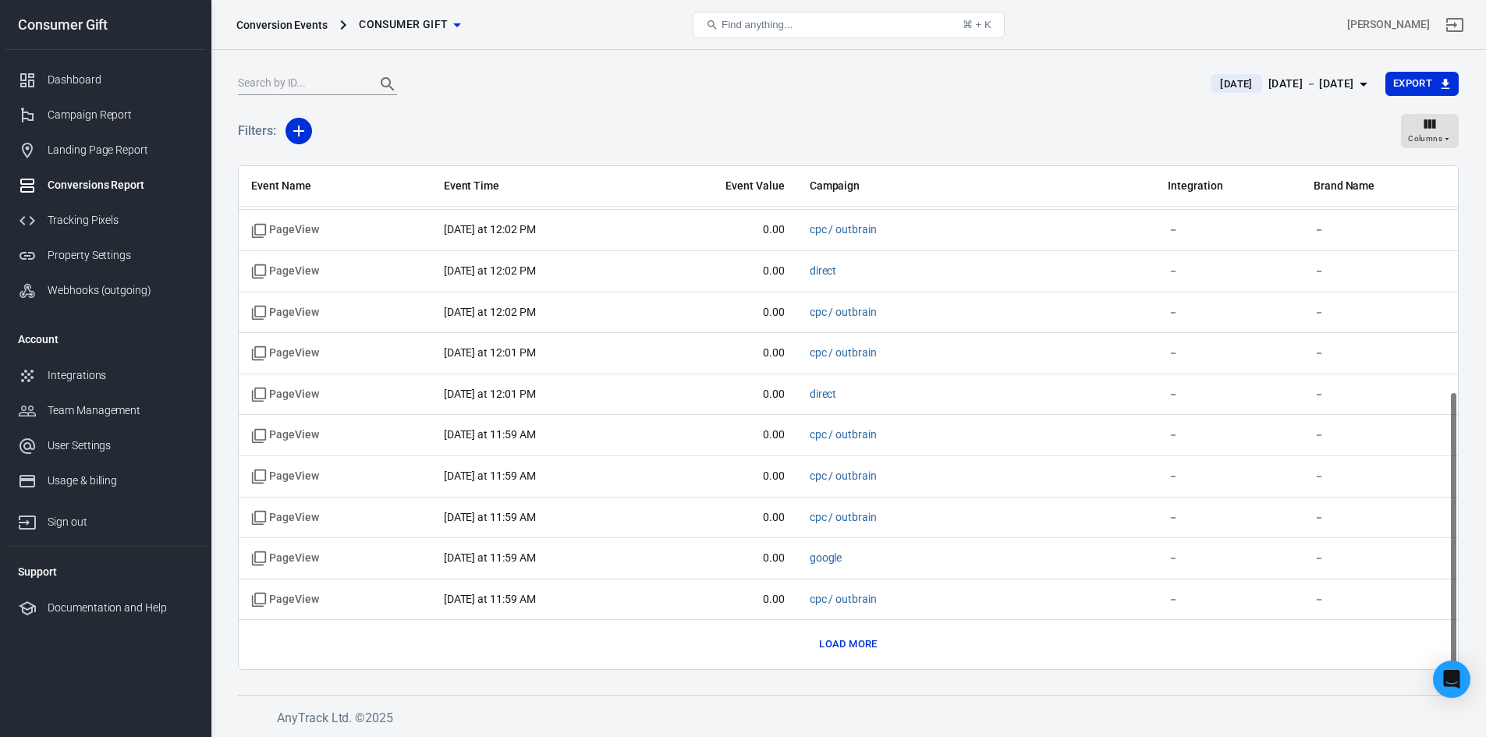
click at [838, 644] on button "Load more" at bounding box center [848, 645] width 66 height 24
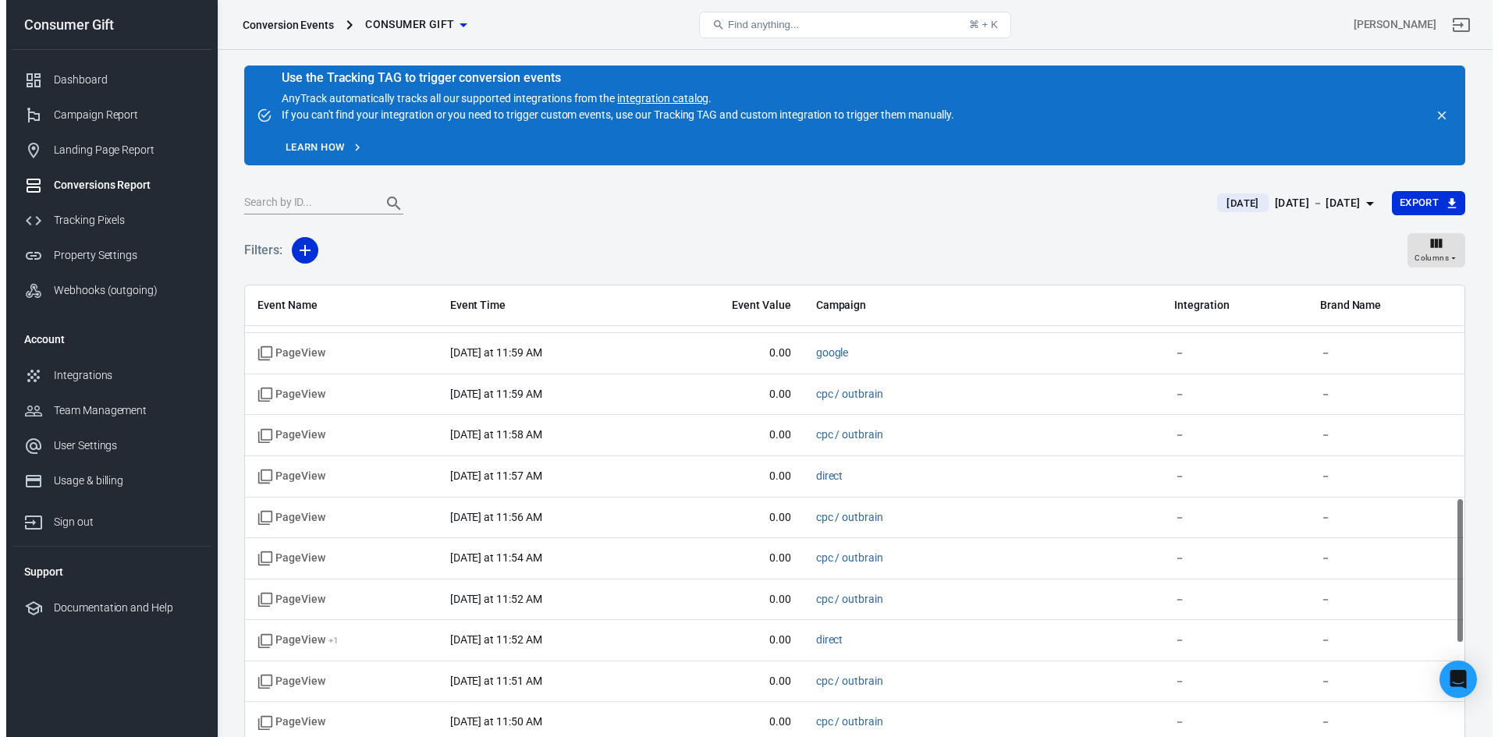
scroll to position [1228, 0]
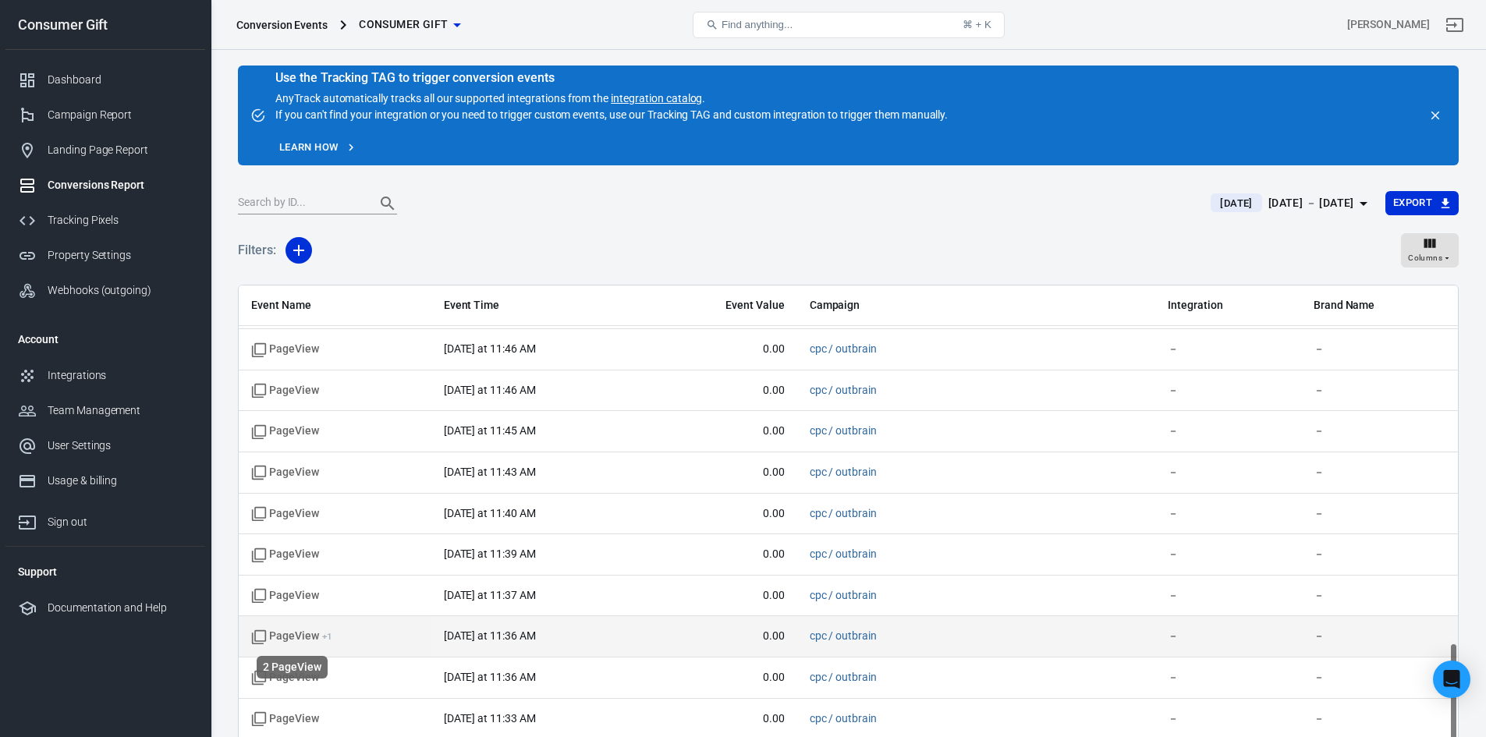
click at [275, 629] on span "PageView + 1" at bounding box center [291, 637] width 81 height 16
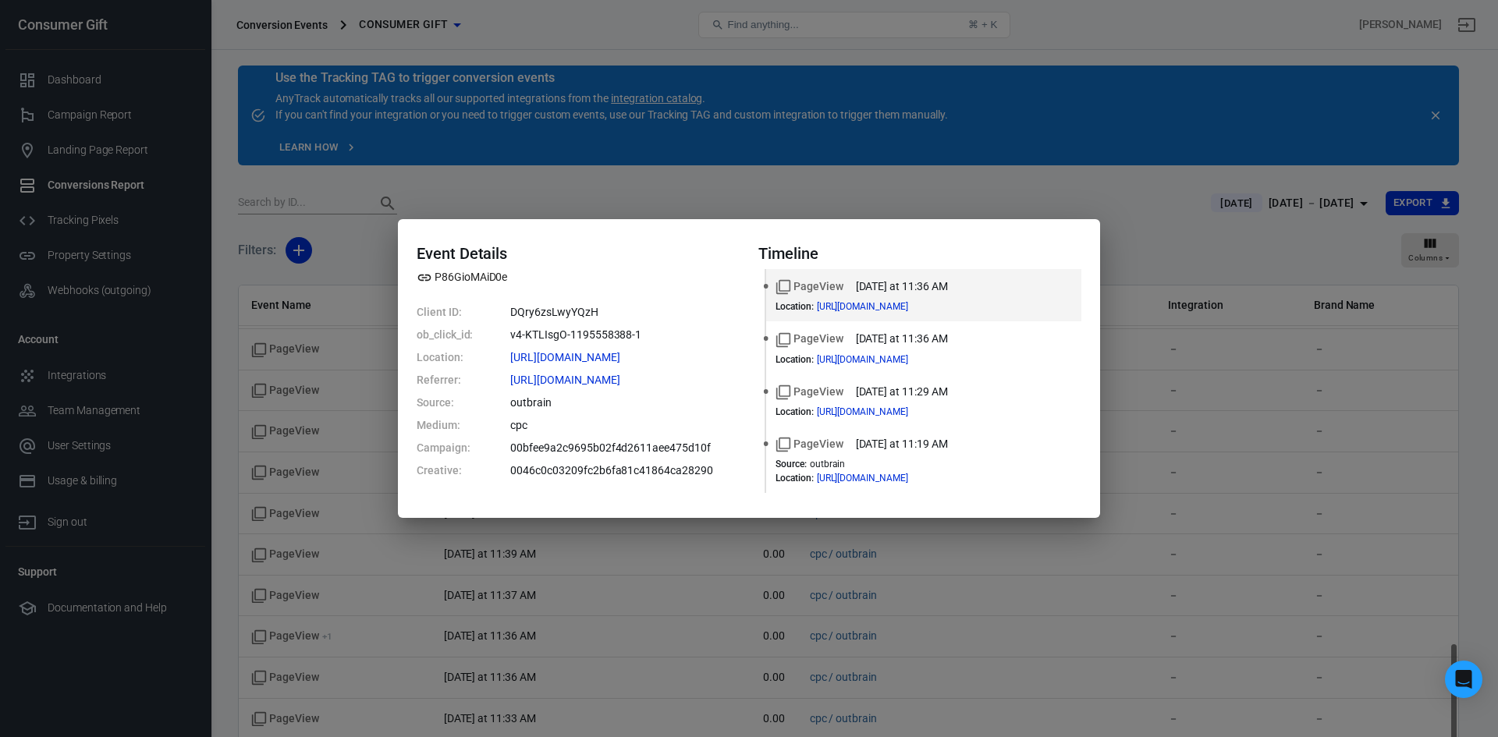
click at [966, 171] on div "Event Details P86GioMAiD0e Client ID: DQry6zsLwyYQzH ob_click_id: v4-KTLIsgO-11…" at bounding box center [749, 368] width 1498 height 737
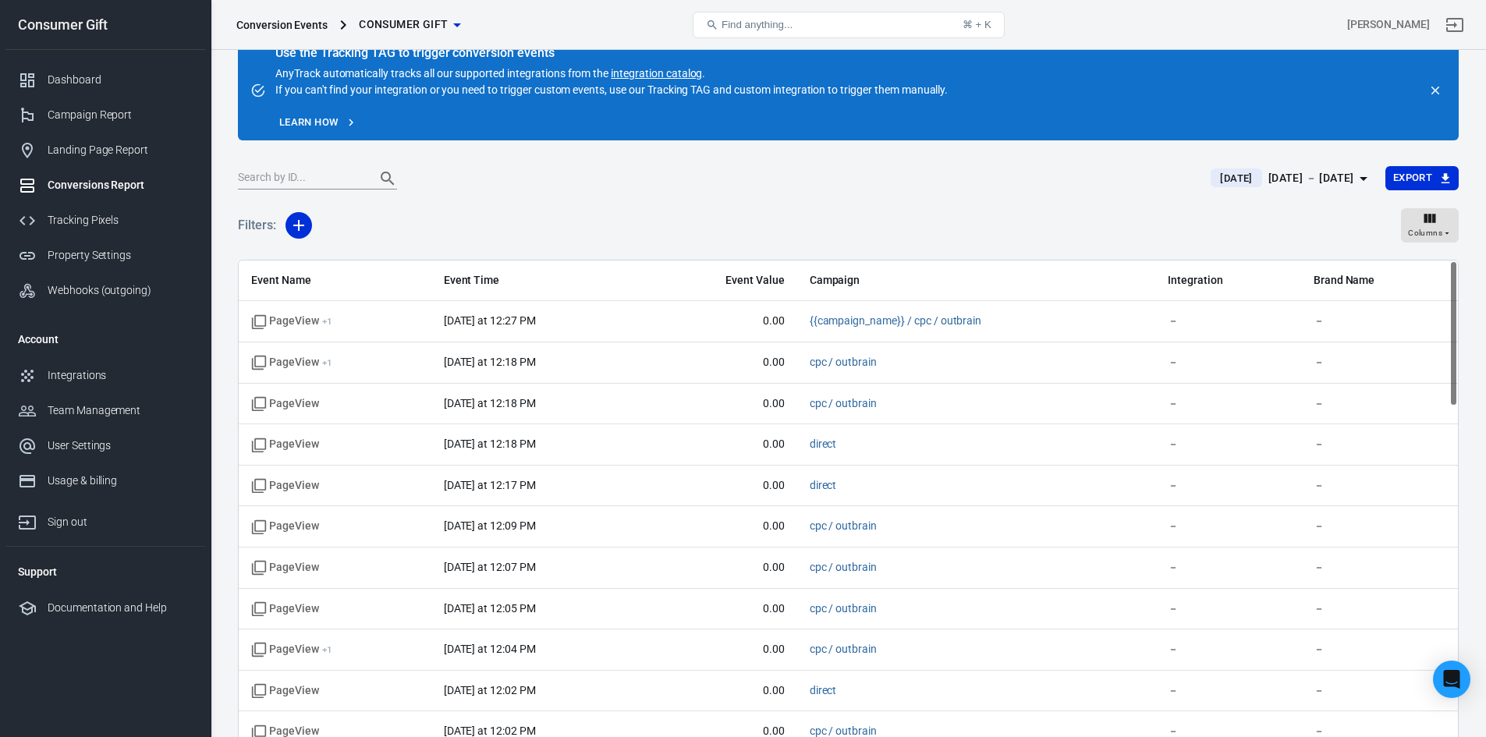
scroll to position [0, 0]
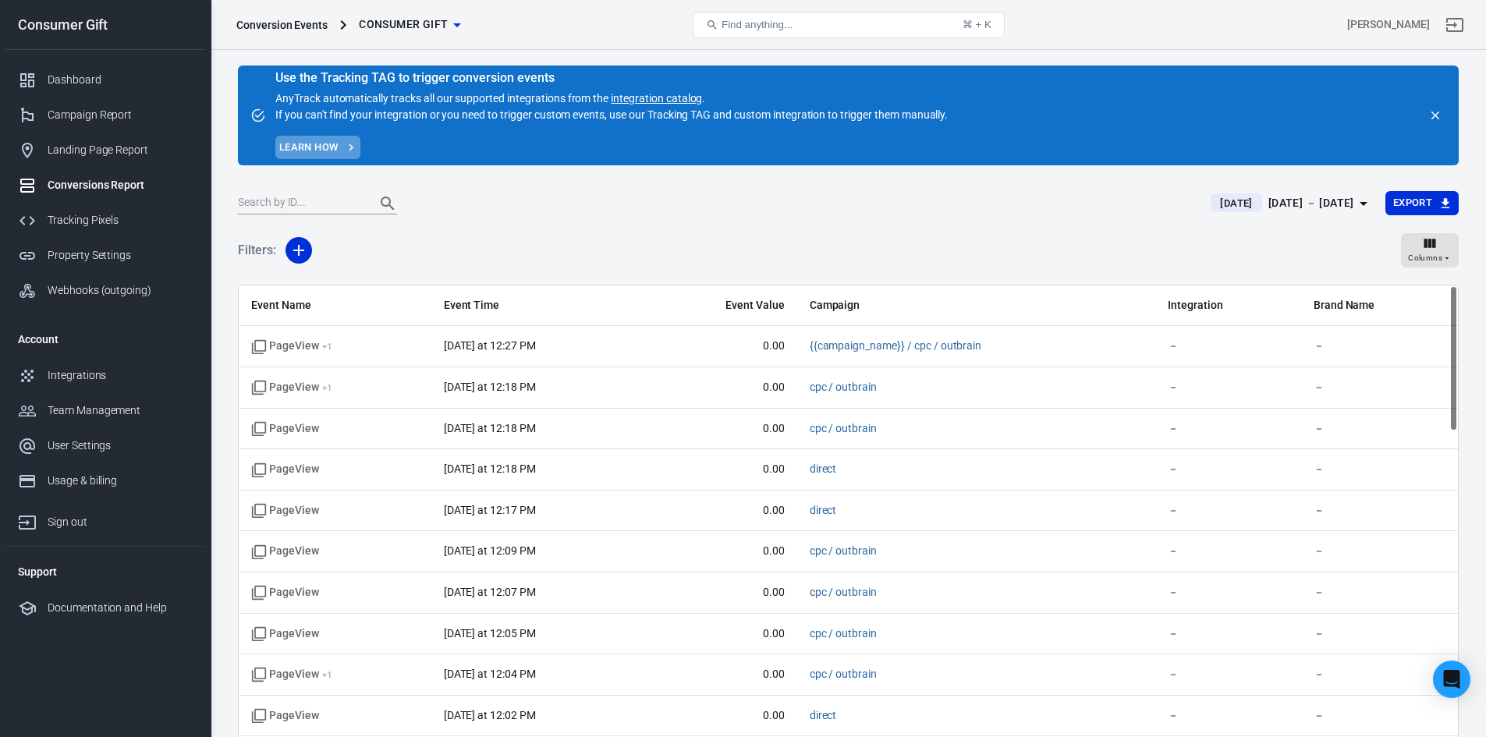
click at [307, 145] on link "Learn how" at bounding box center [317, 148] width 85 height 24
click at [510, 223] on div "[DATE] [DATE] － [DATE] Export" at bounding box center [848, 209] width 1221 height 38
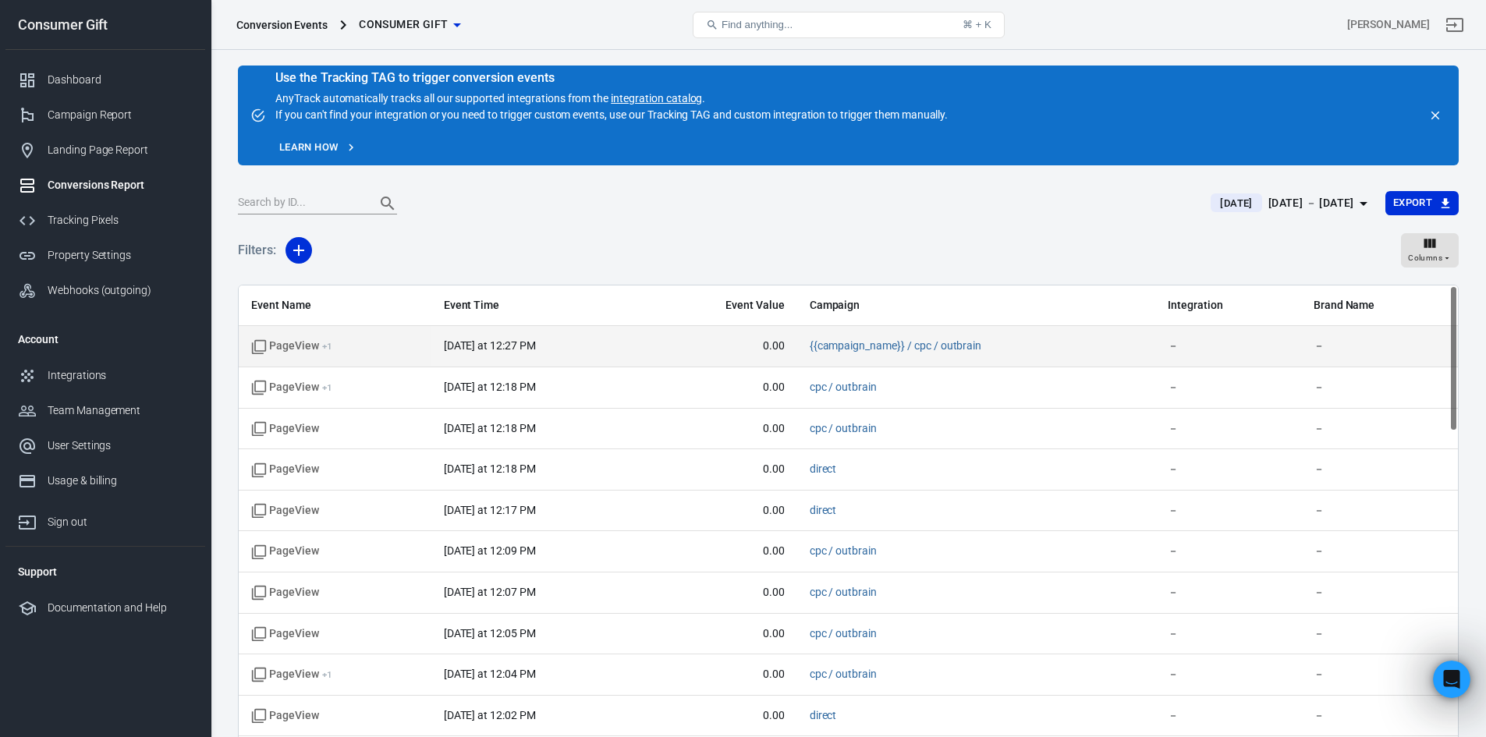
click at [294, 353] on span "PageView + 1" at bounding box center [291, 347] width 81 height 16
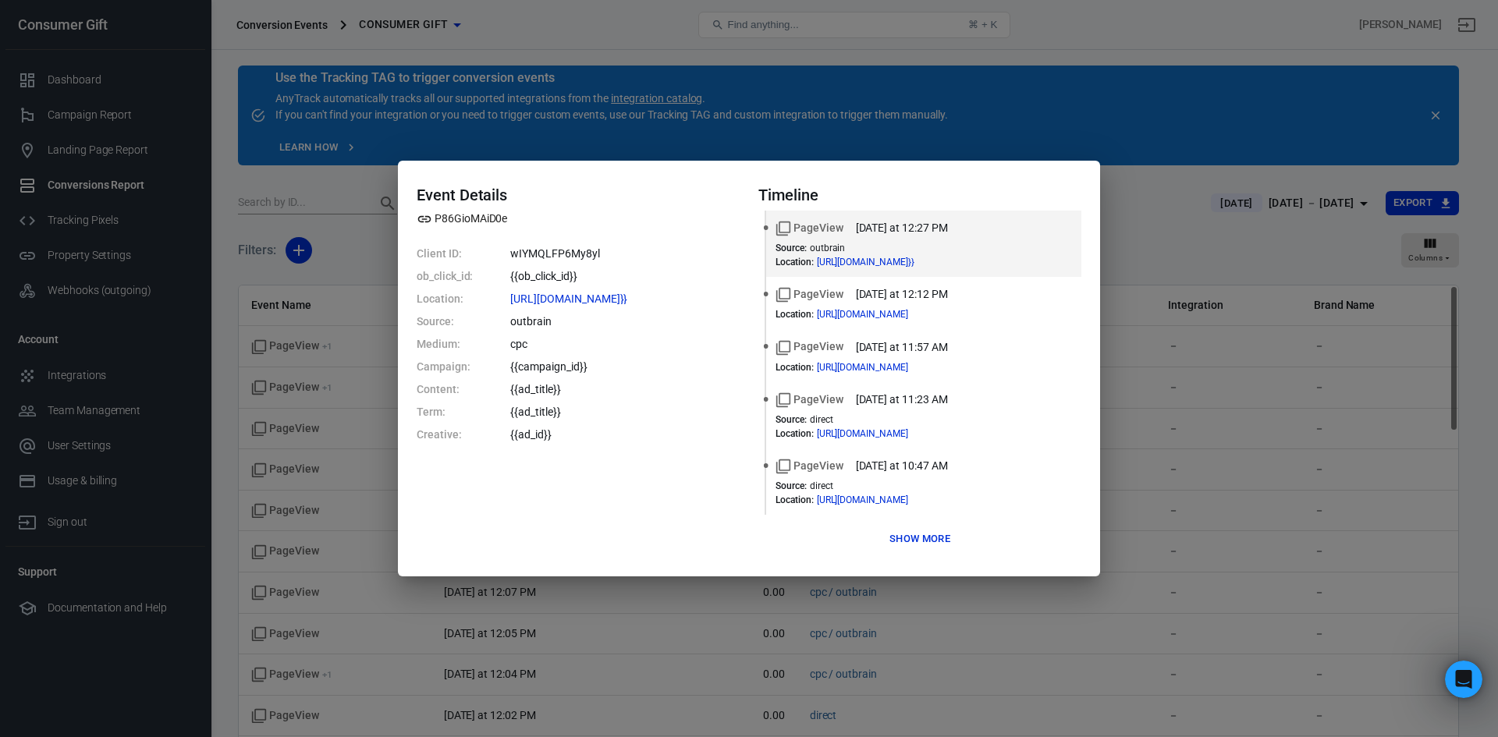
click at [111, 363] on div "Event Details P86GioMAiD0e Client ID: wIYMQLFP6My8yl ob_click_id: {{ob_click_id…" at bounding box center [749, 368] width 1498 height 737
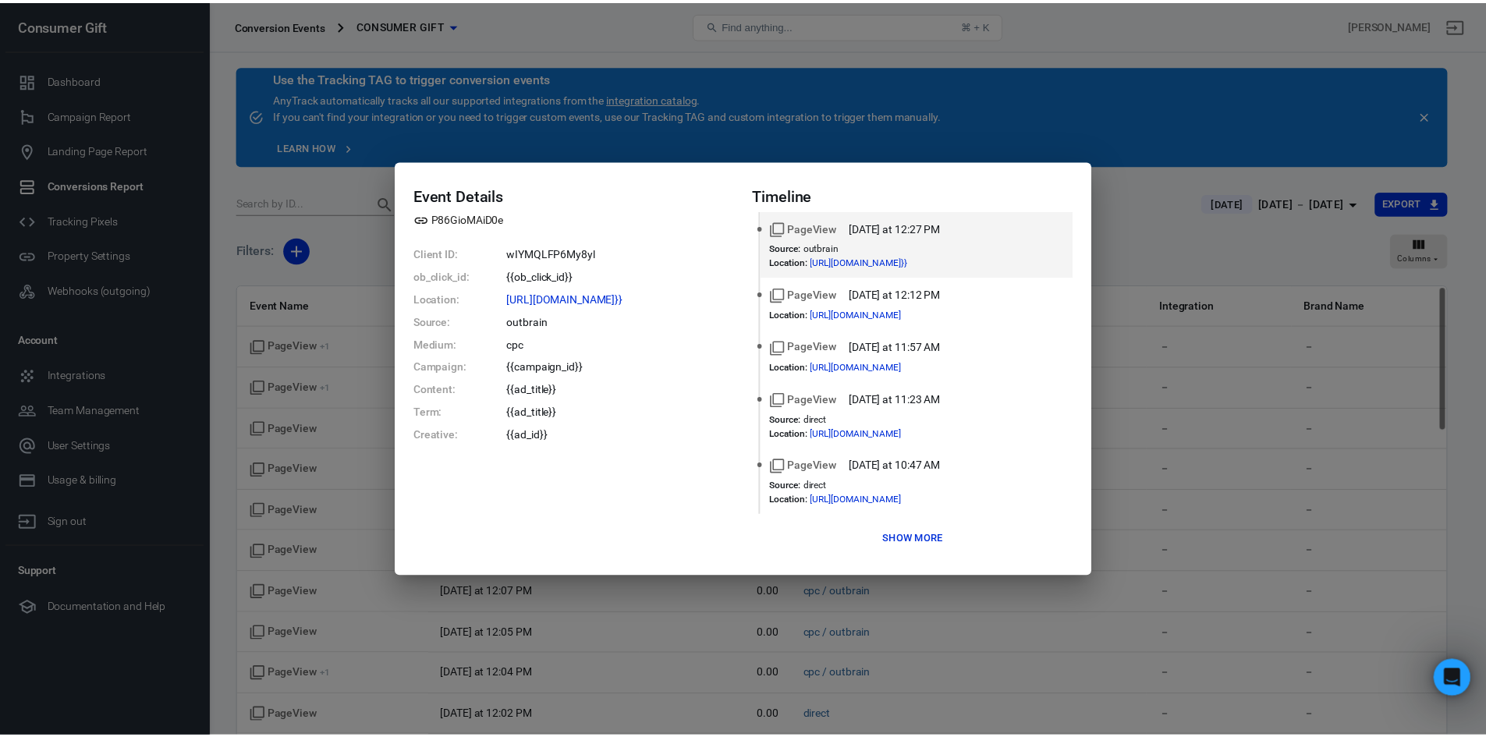
scroll to position [51, 0]
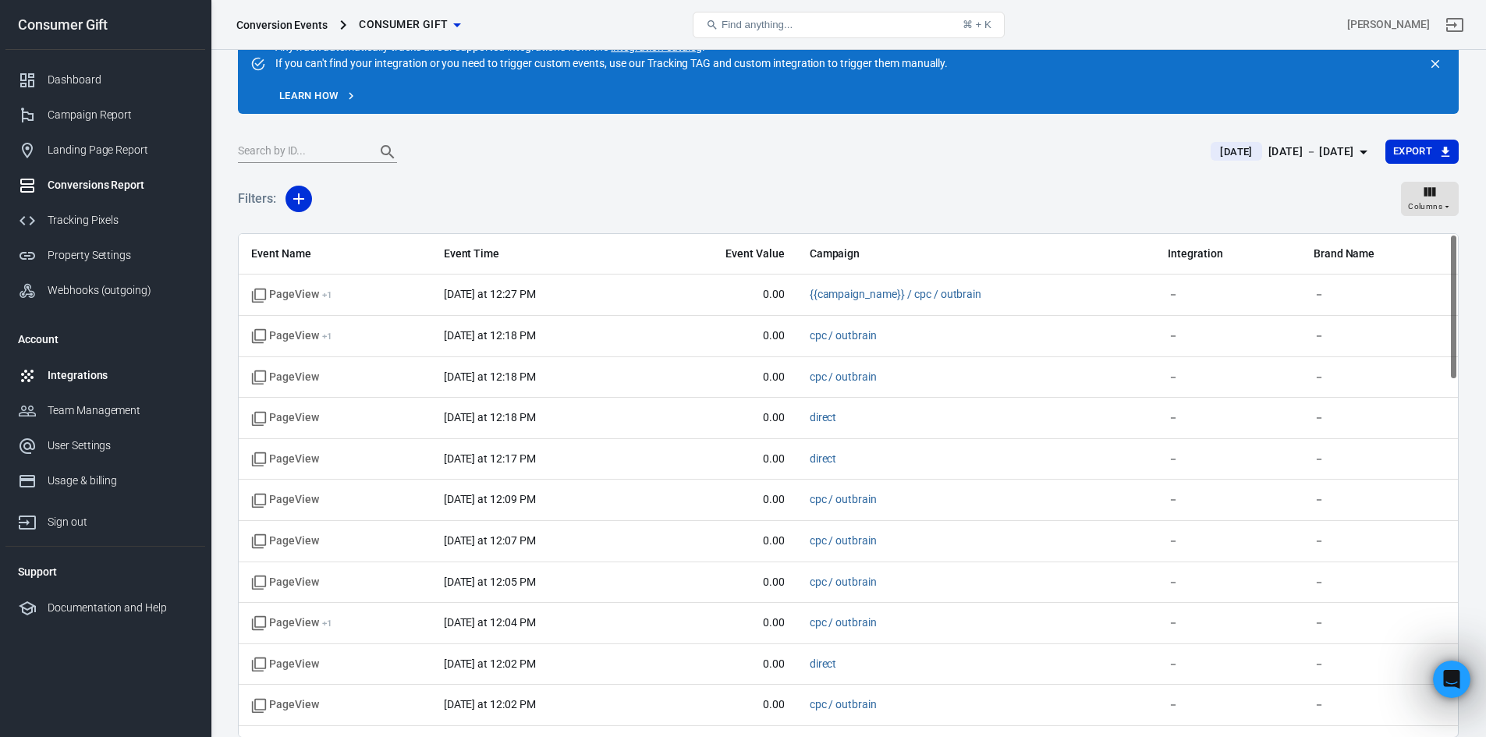
click at [87, 368] on div "Integrations" at bounding box center [120, 375] width 145 height 16
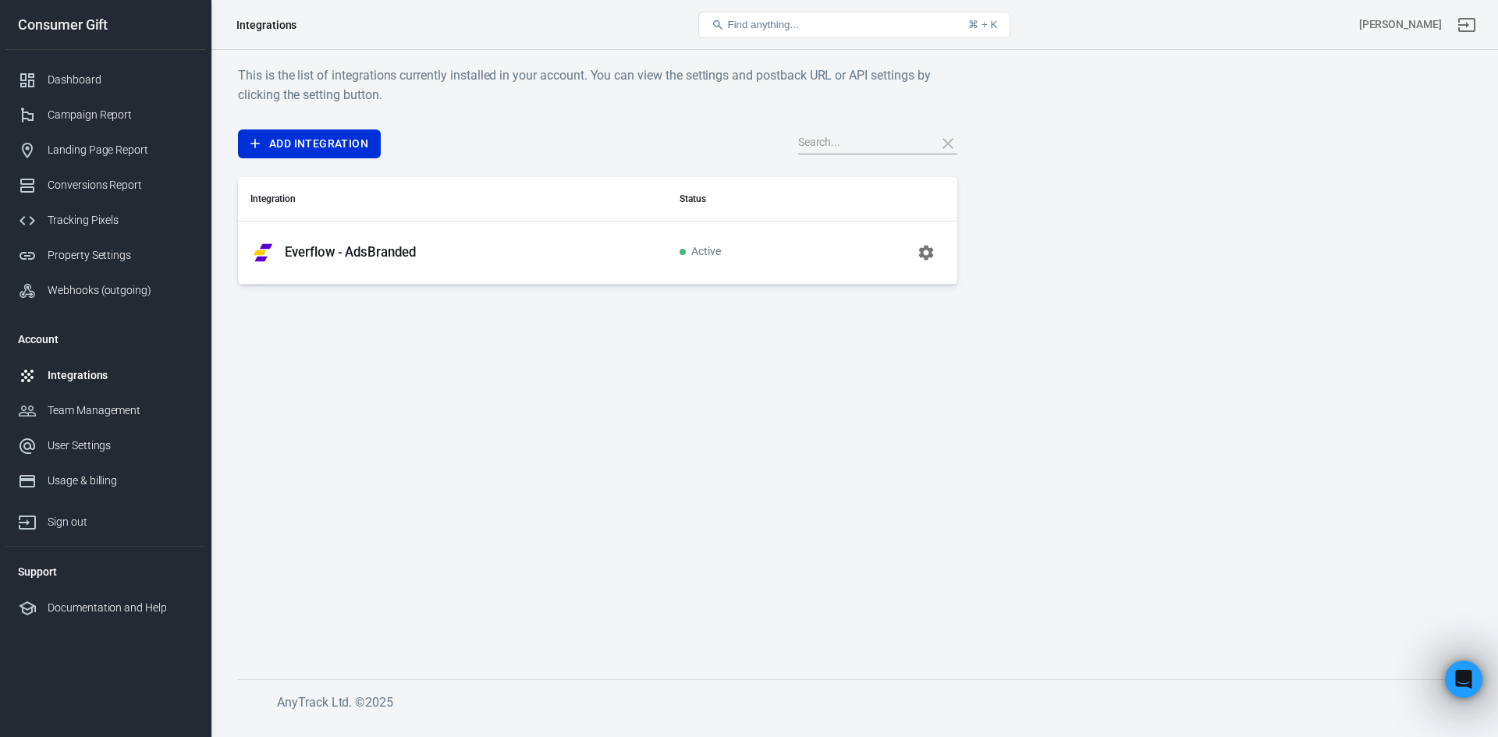
click at [354, 255] on p "Everflow - AdsBranded" at bounding box center [350, 252] width 131 height 16
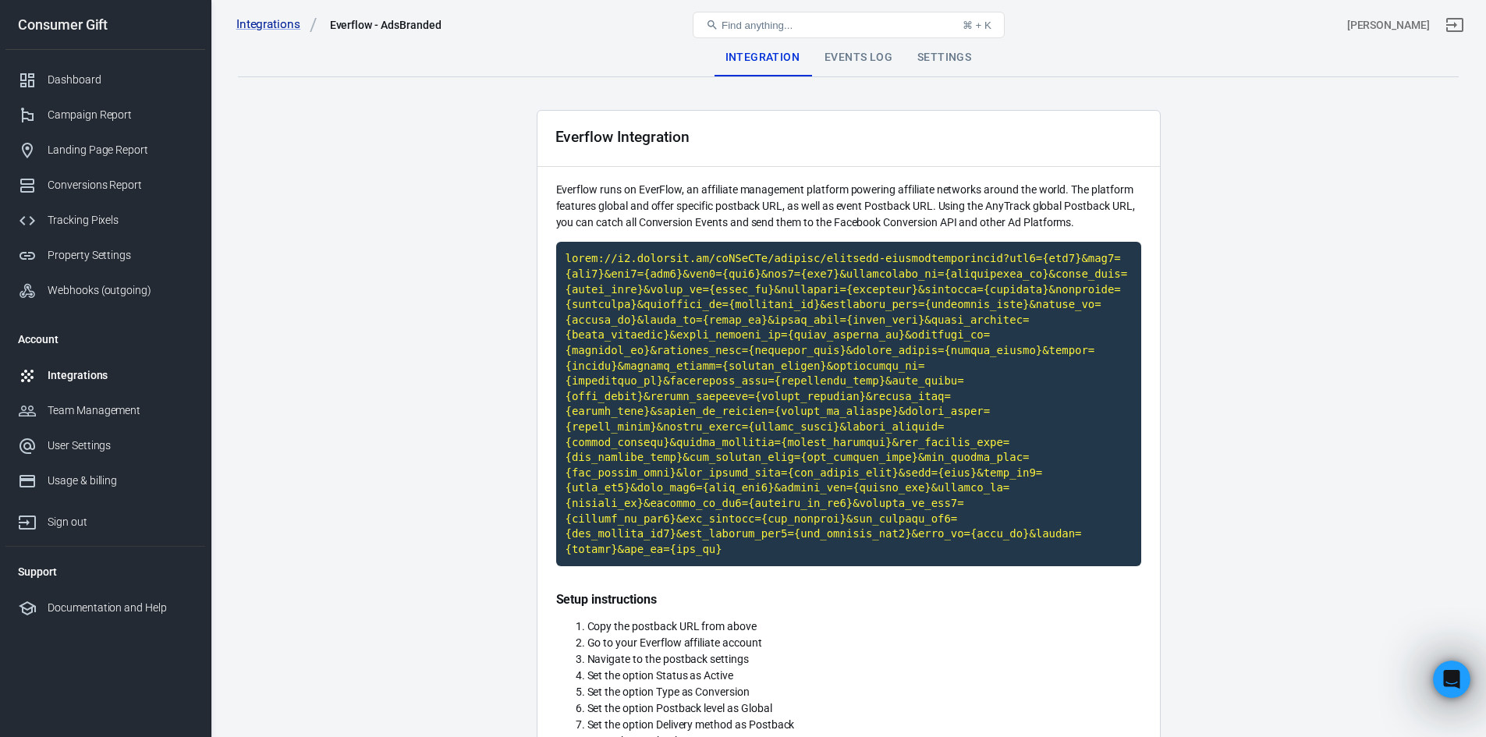
click at [835, 55] on div "Events Log" at bounding box center [858, 57] width 93 height 37
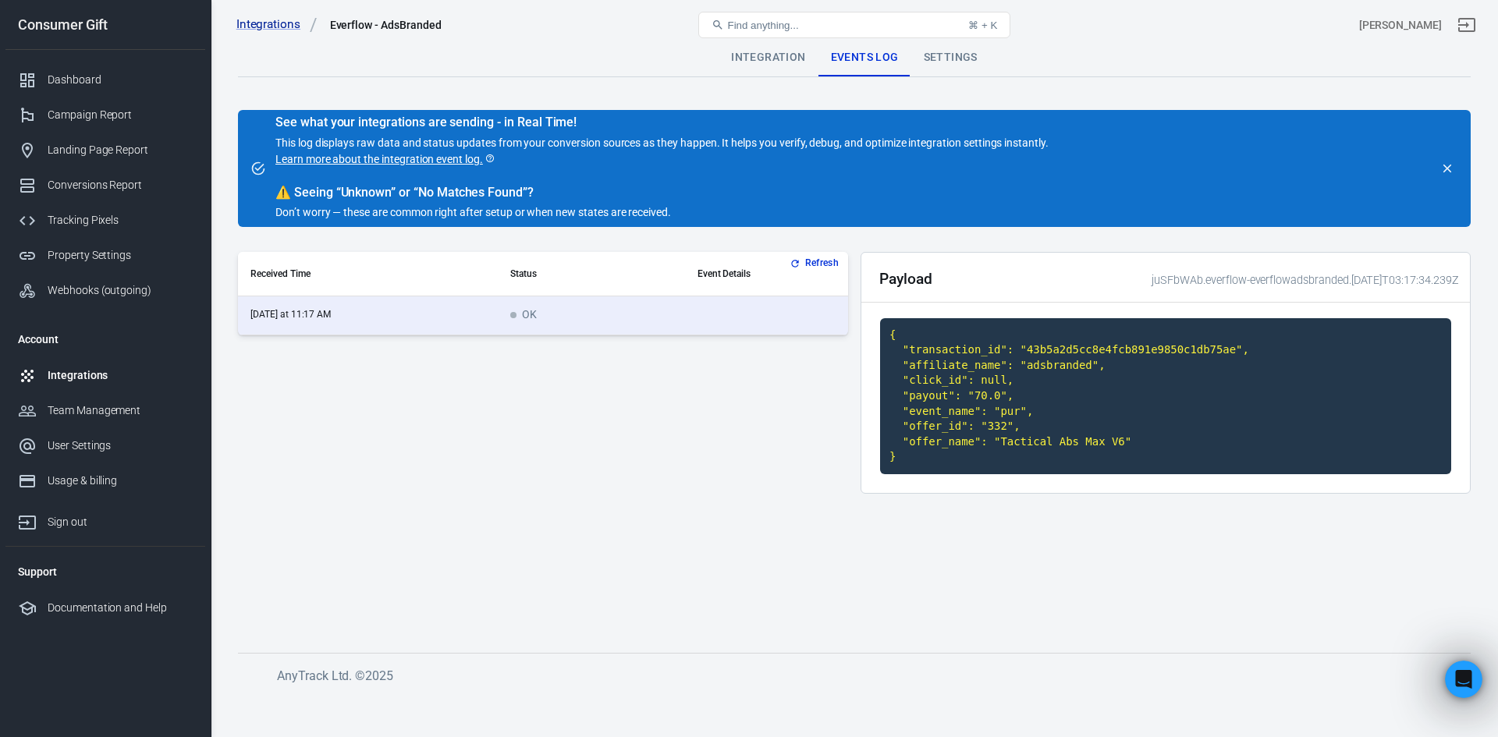
click at [672, 399] on div "Refresh Received Time Status Event Details [DATE] at 11:17 AM OK" at bounding box center [543, 379] width 610 height 254
